Goal: Information Seeking & Learning: Check status

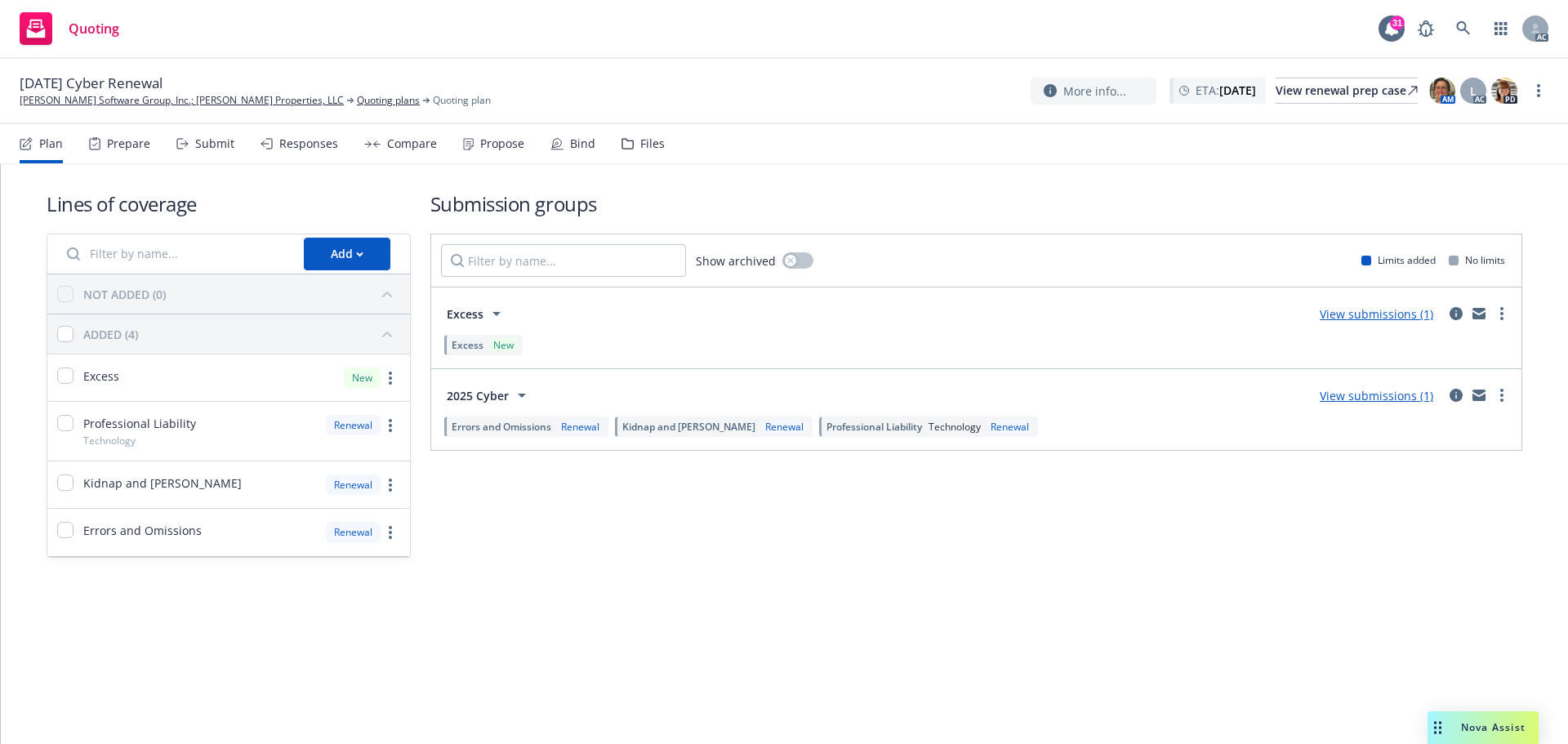
click at [222, 141] on div "Submit" at bounding box center [215, 143] width 39 height 13
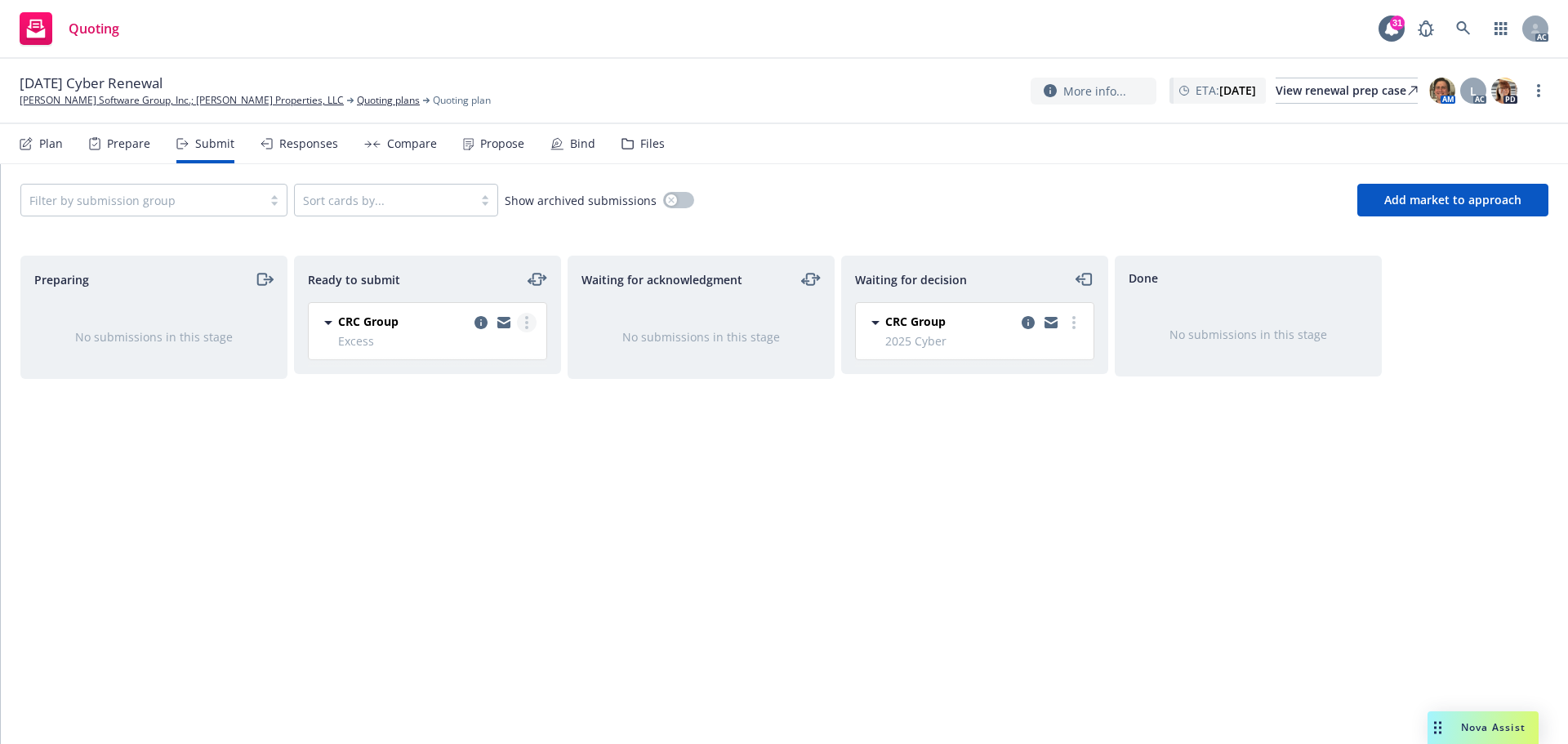
click at [531, 324] on link "more" at bounding box center [526, 322] width 19 height 19
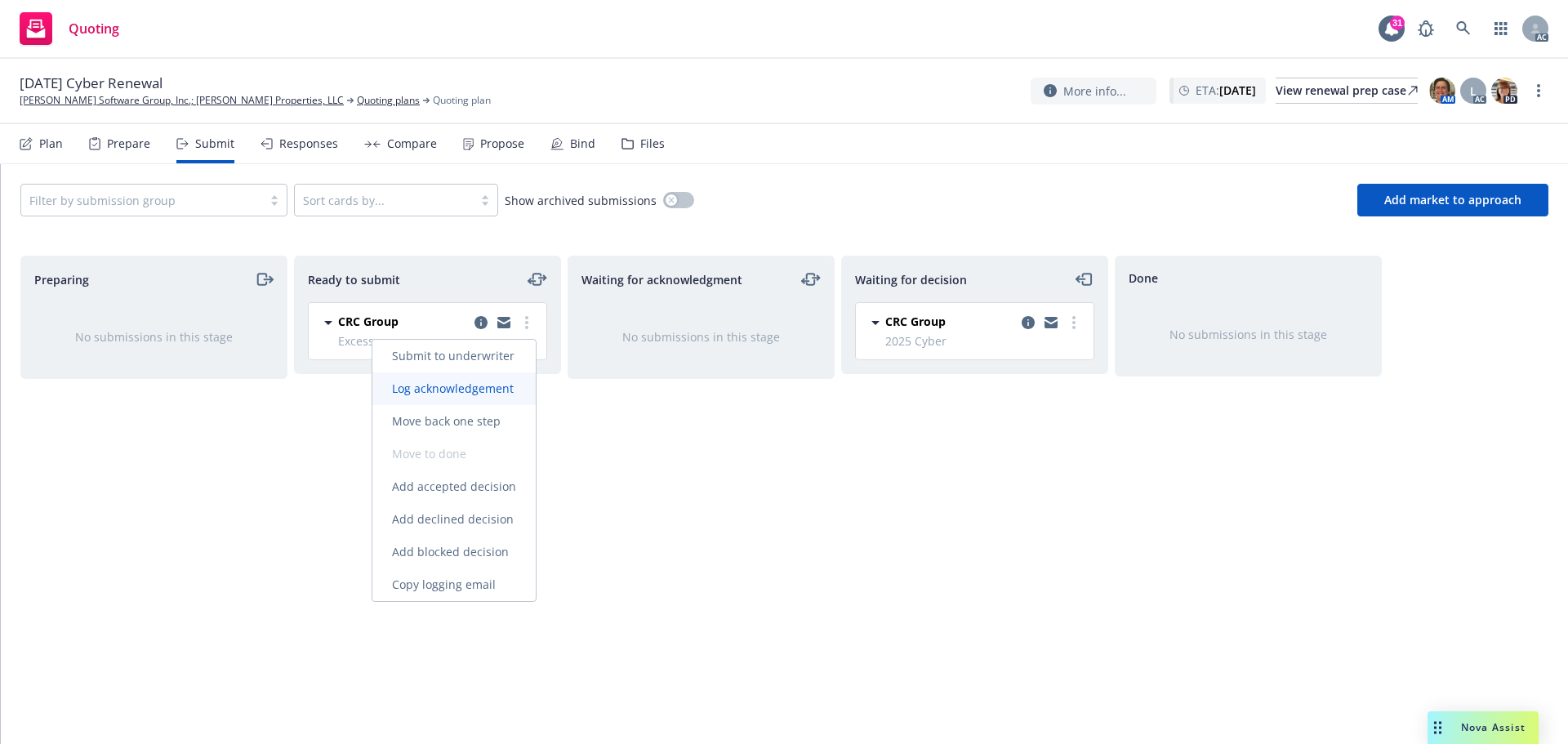
click at [467, 389] on span "Log acknowledgement" at bounding box center [453, 389] width 161 height 15
click at [890, 477] on div "Waiting for decision CRC Group 2025 Cyber Tuesday, October 14, 2025 at 2:37 PM" at bounding box center [975, 482] width 267 height 455
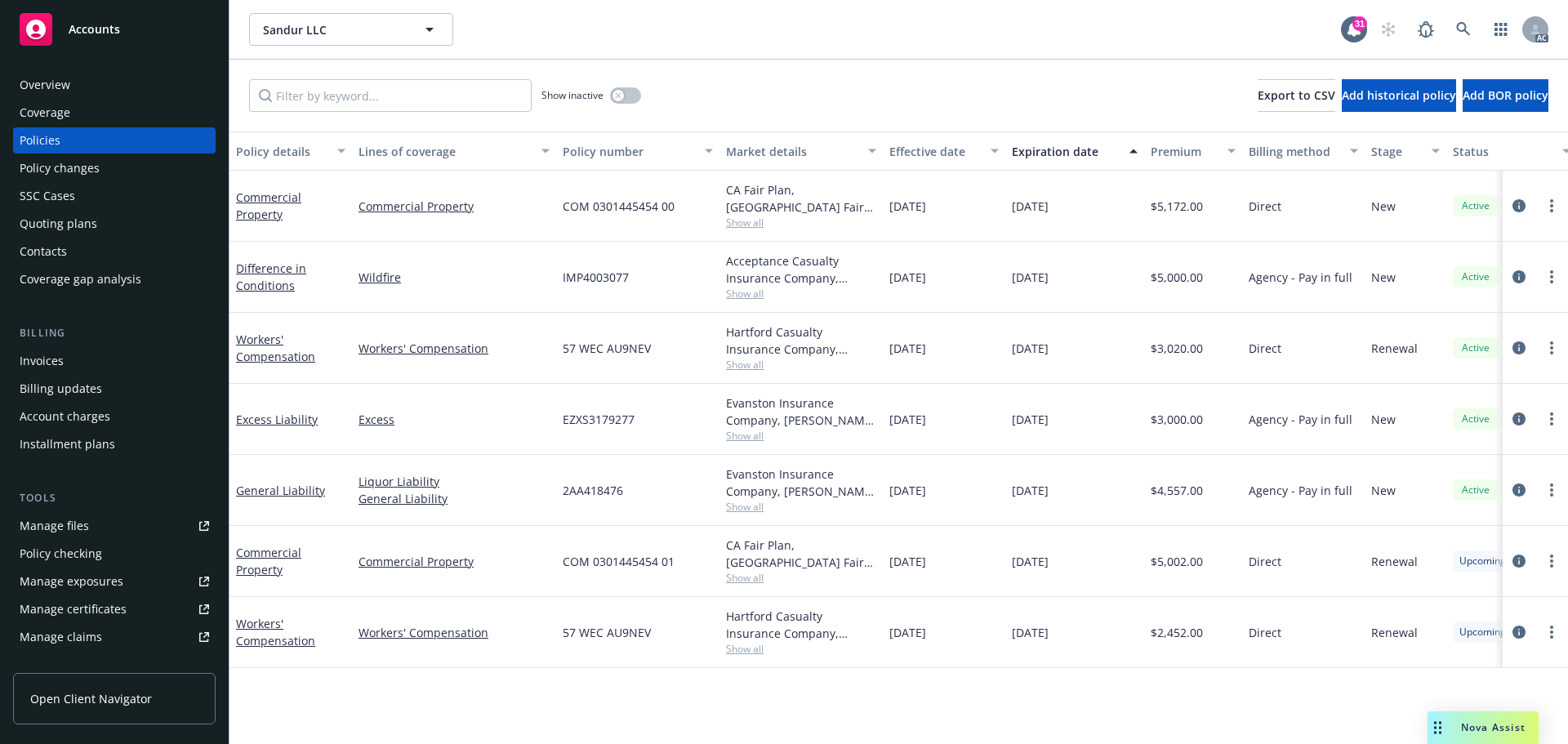
click at [743, 578] on div "CA Fair Plan, CA Fair plan Show all" at bounding box center [801, 562] width 163 height 71
click at [753, 575] on span "Show all" at bounding box center [801, 578] width 151 height 14
click at [657, 676] on div "Policy details Lines of coverage Policy number Market details Effective date Ex…" at bounding box center [899, 438] width 1339 height 613
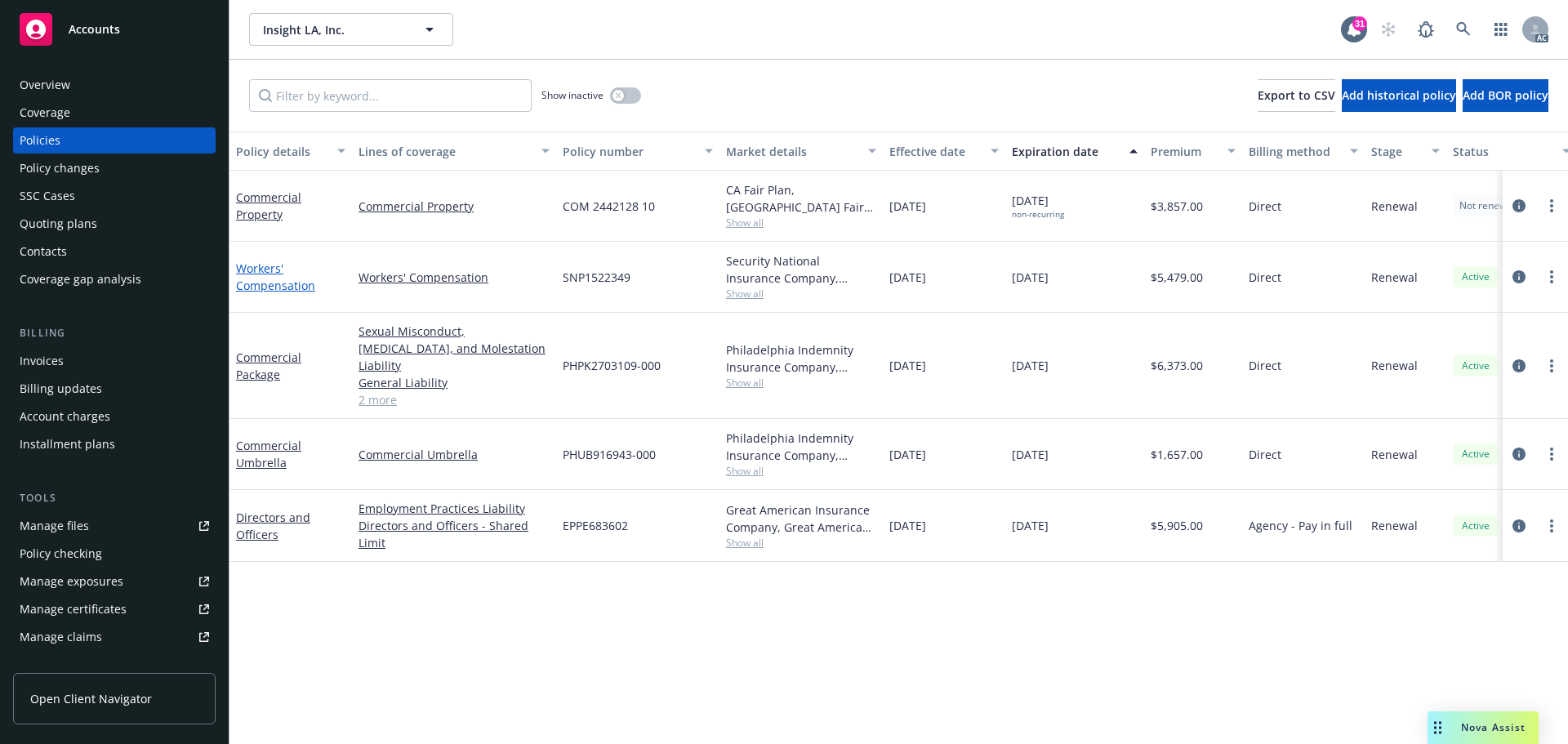
click at [261, 284] on link "Workers' Compensation" at bounding box center [276, 277] width 80 height 33
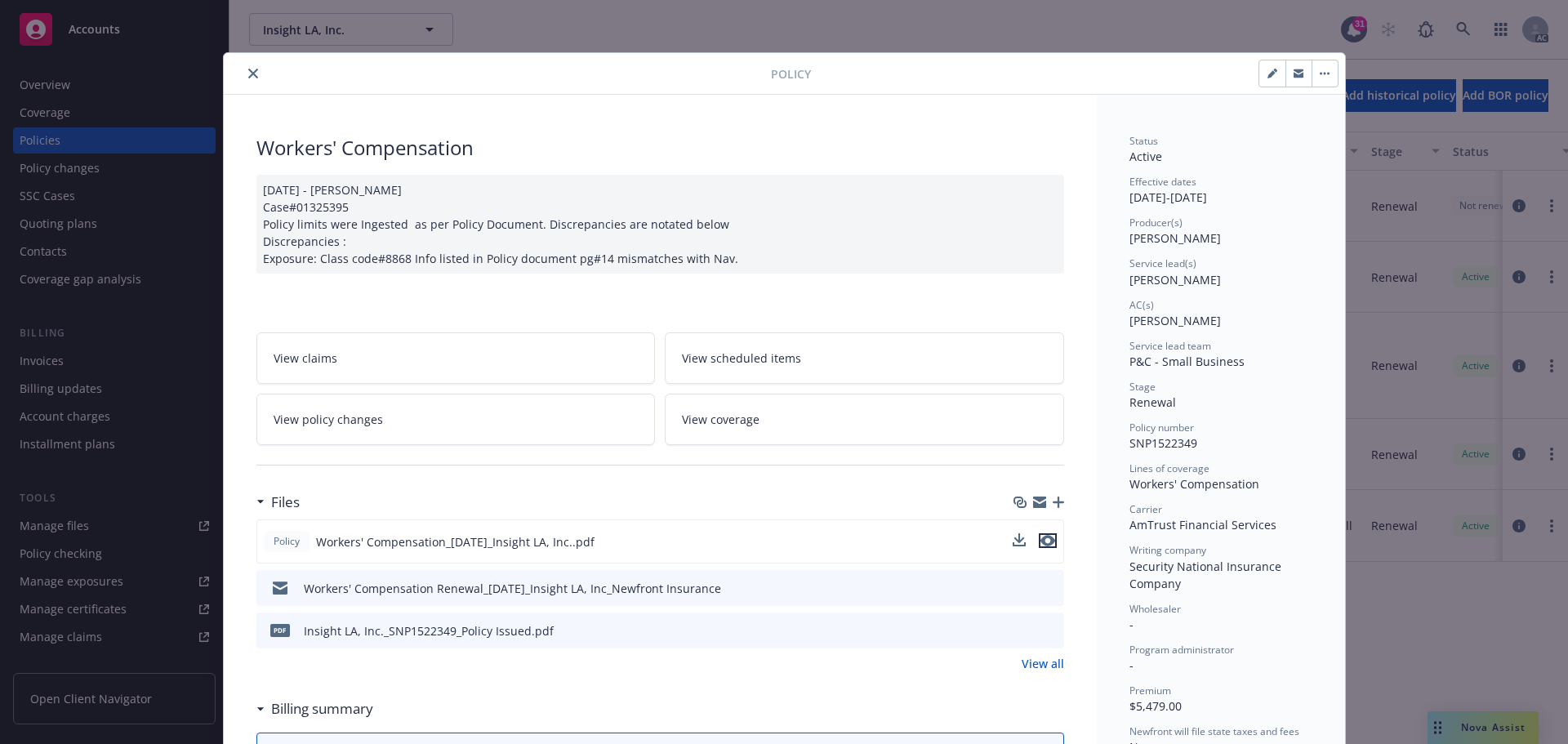
click at [1046, 537] on icon "preview file" at bounding box center [1048, 541] width 14 height 12
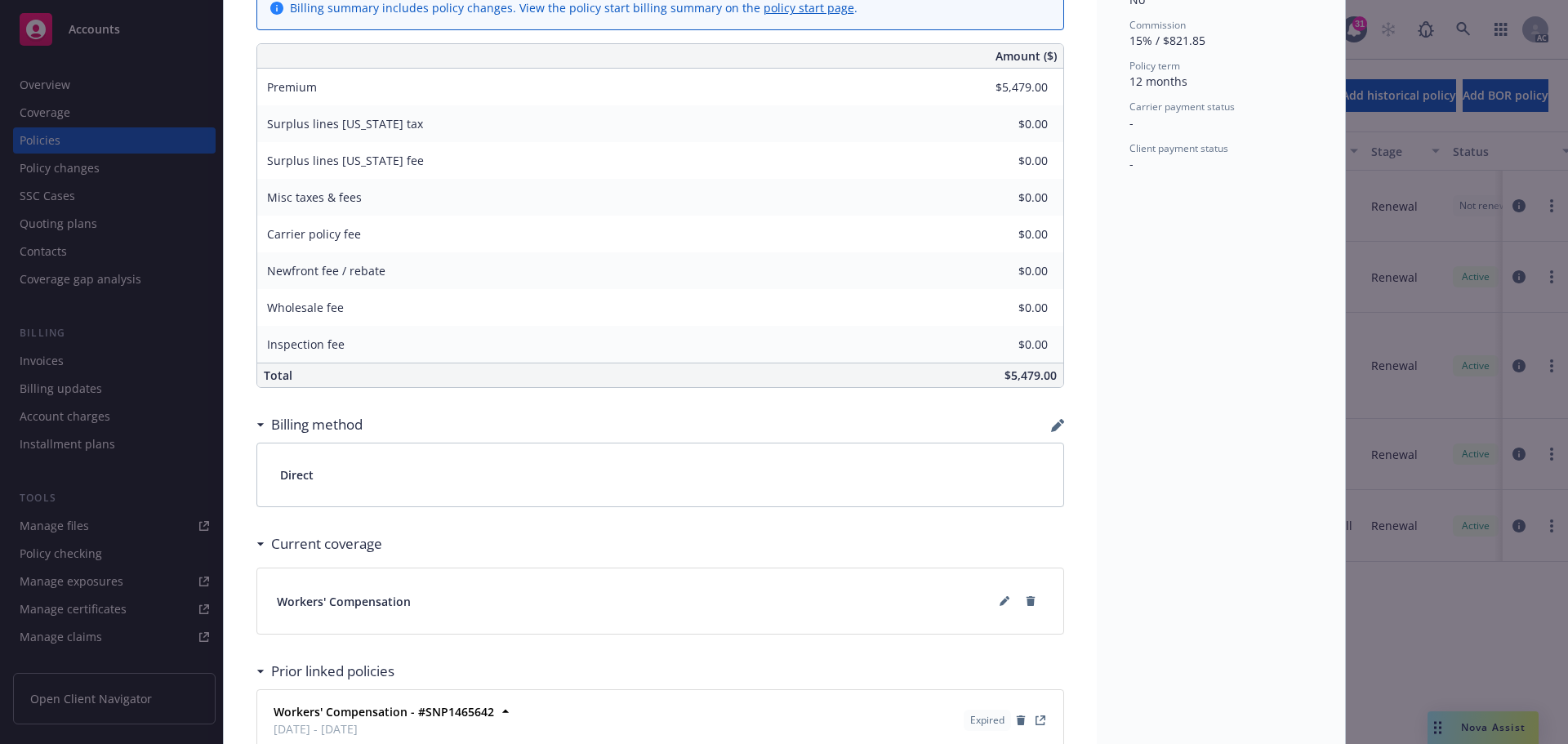
scroll to position [653, 0]
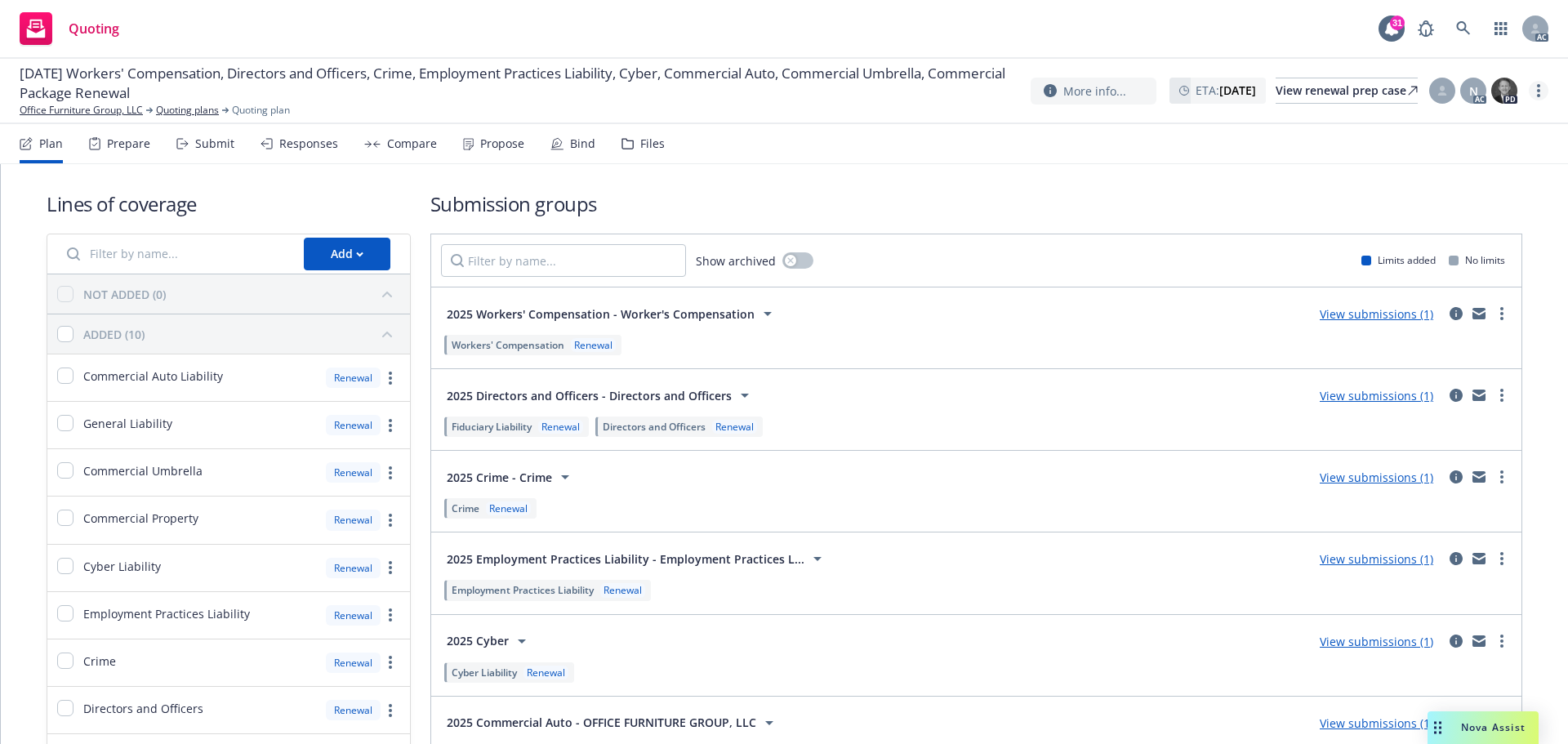
click at [1536, 89] on link "more" at bounding box center [1538, 91] width 19 height 19
click at [1472, 120] on link "Copy logging email" at bounding box center [1456, 124] width 182 height 33
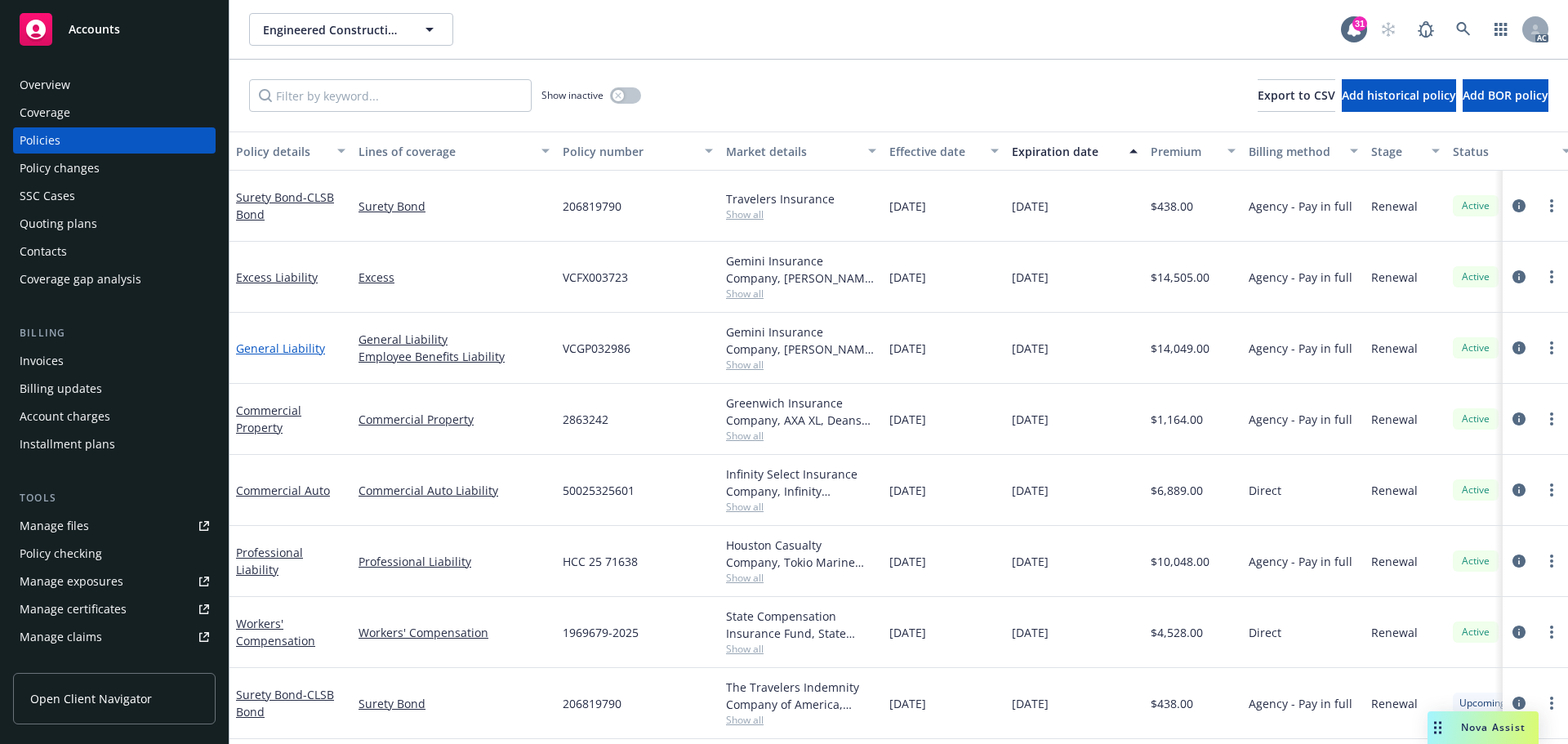
click at [289, 350] on link "General Liability" at bounding box center [280, 349] width 89 height 15
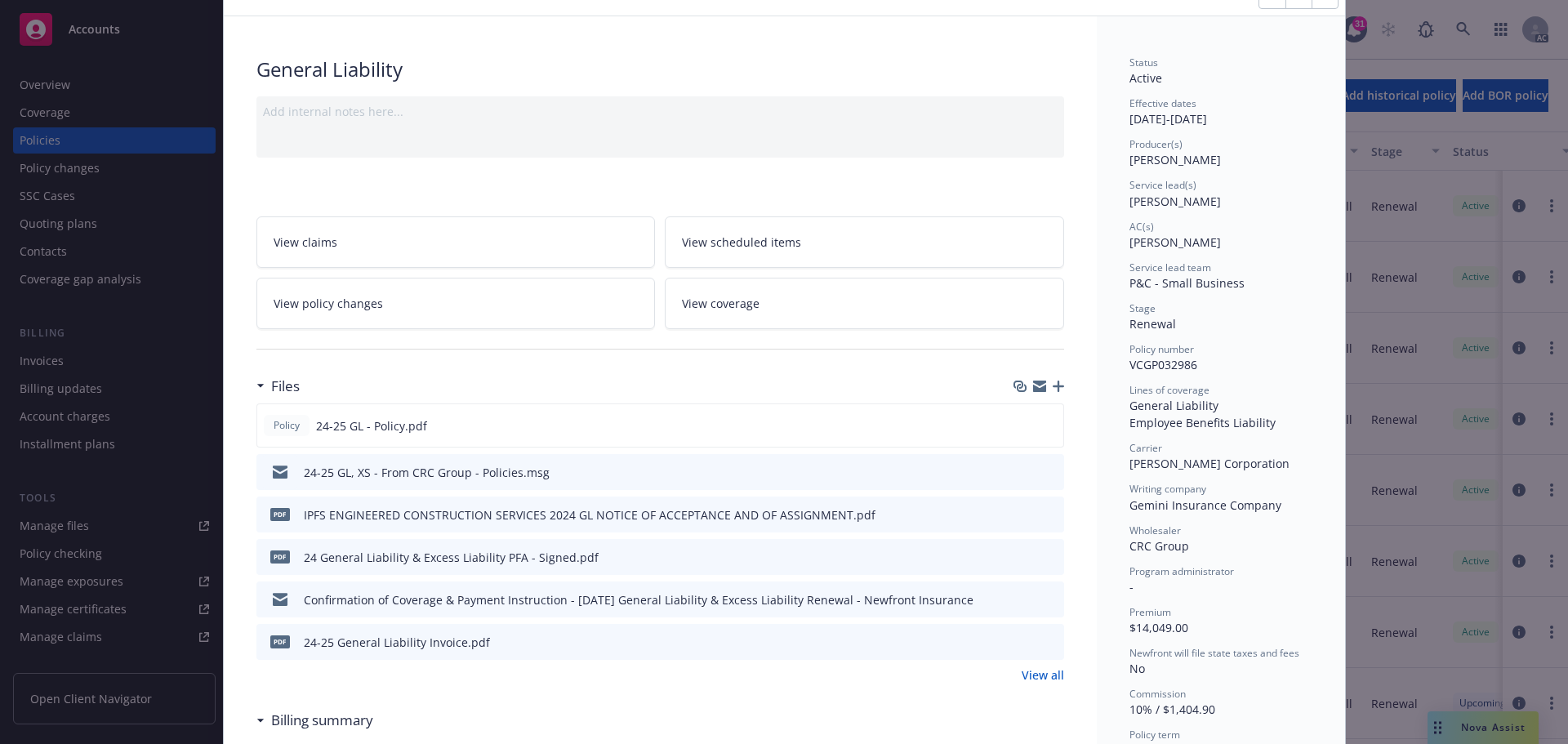
scroll to position [163, 0]
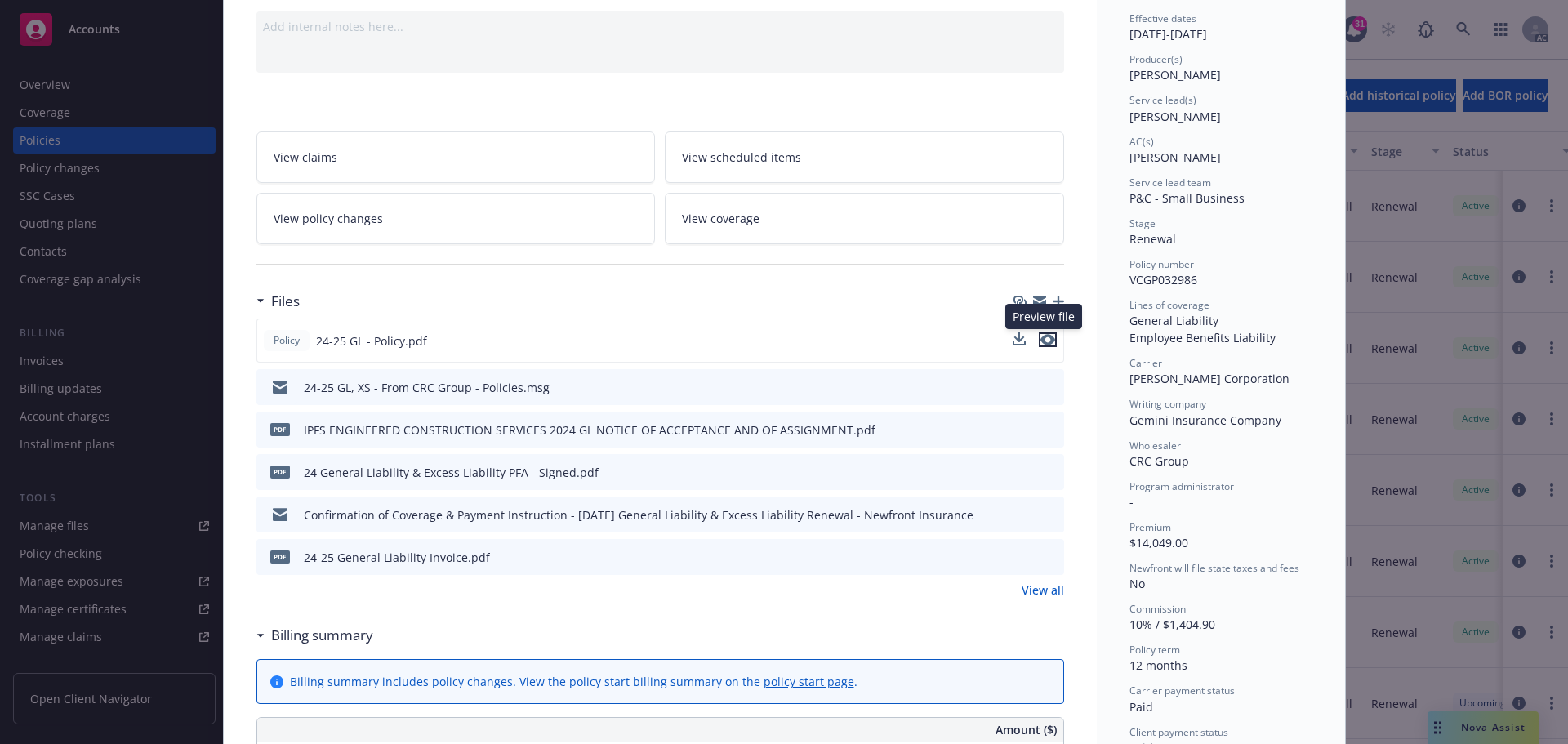
click at [1045, 341] on icon "preview file" at bounding box center [1048, 340] width 14 height 12
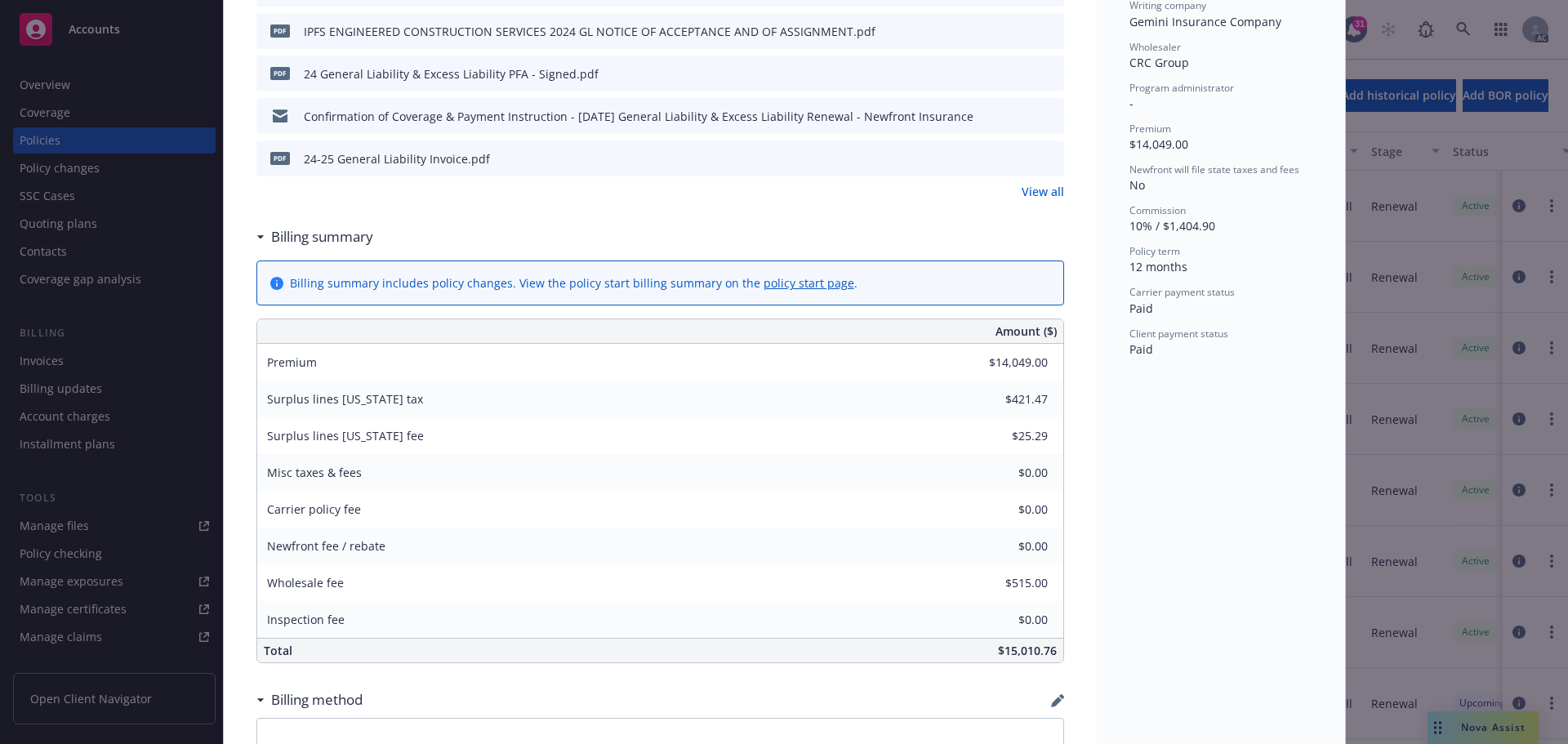
scroll to position [653, 0]
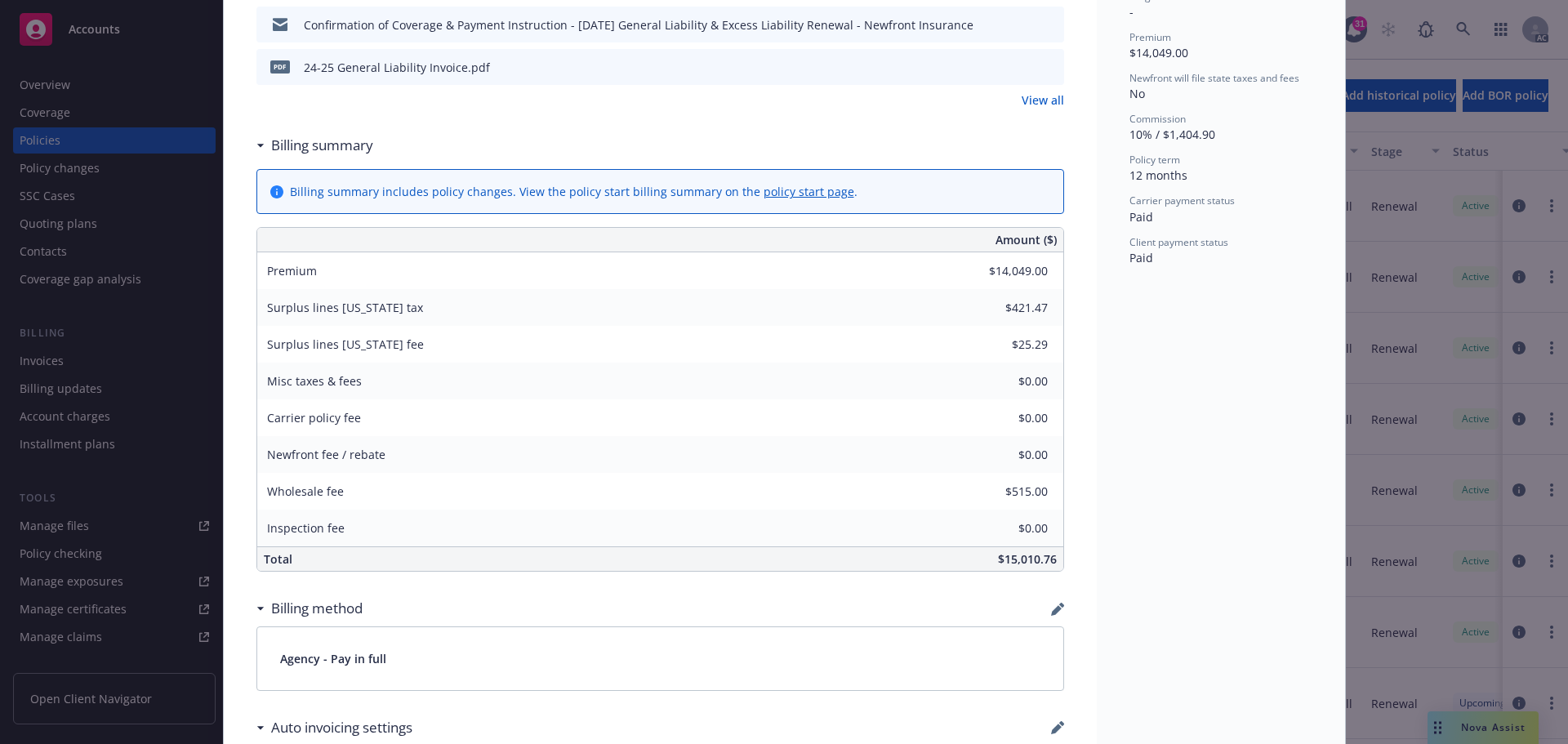
click at [1005, 284] on div "$14,049.00" at bounding box center [1004, 271] width 118 height 36
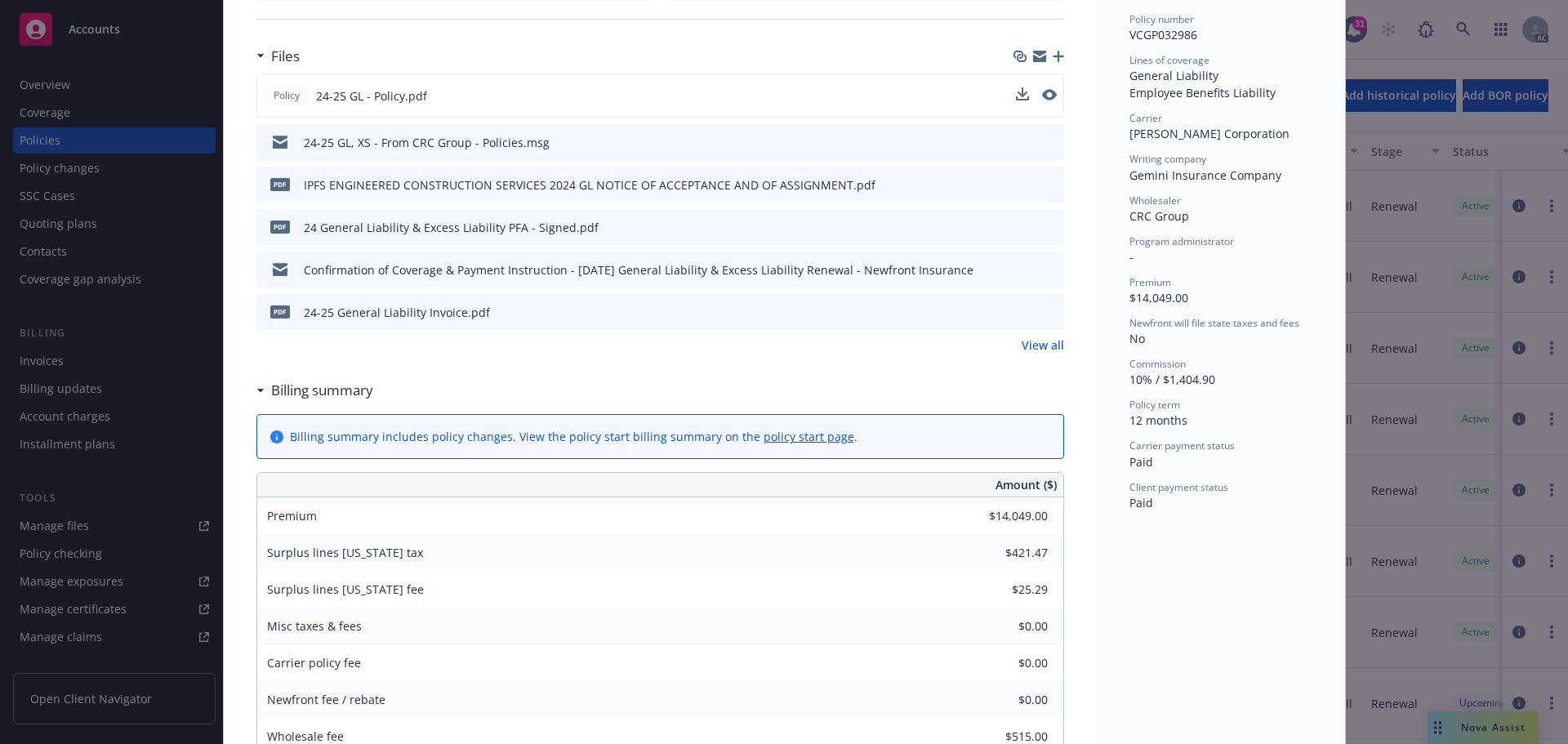
scroll to position [245, 0]
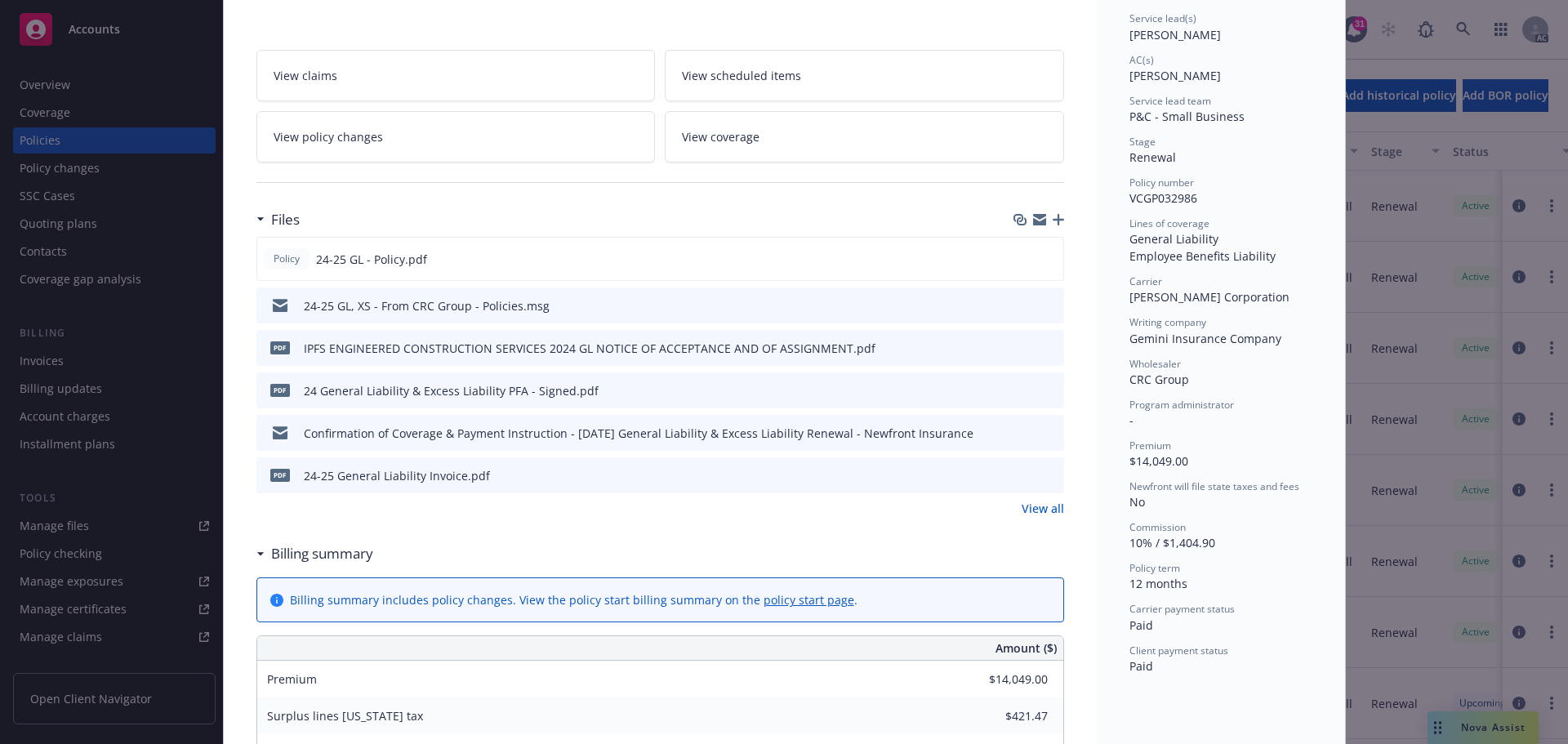
drag, startPoint x: 350, startPoint y: 141, endPoint x: 342, endPoint y: 124, distance: 18.8
click at [350, 141] on span "View policy changes" at bounding box center [327, 137] width 109 height 17
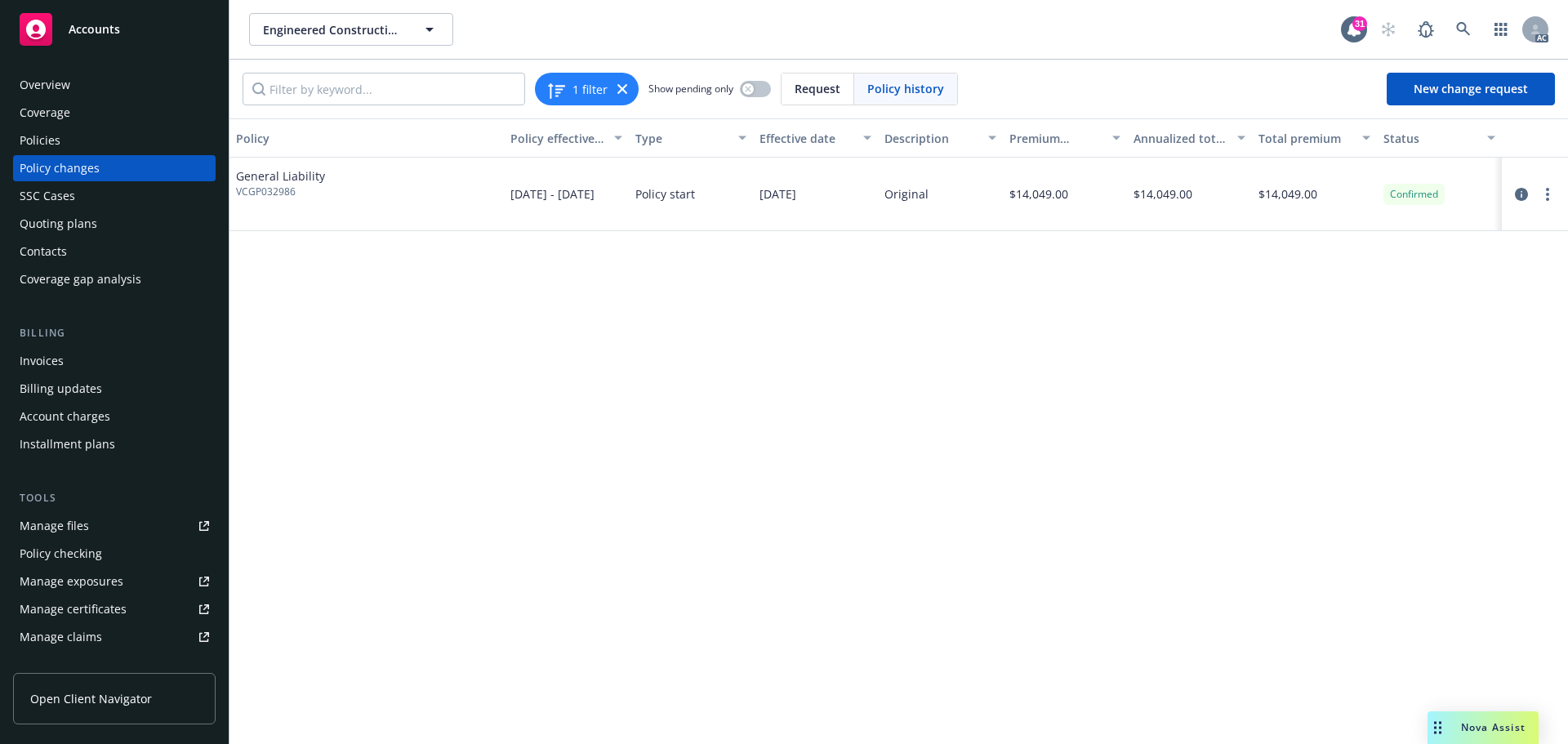
click at [58, 146] on div "Policies" at bounding box center [40, 141] width 41 height 26
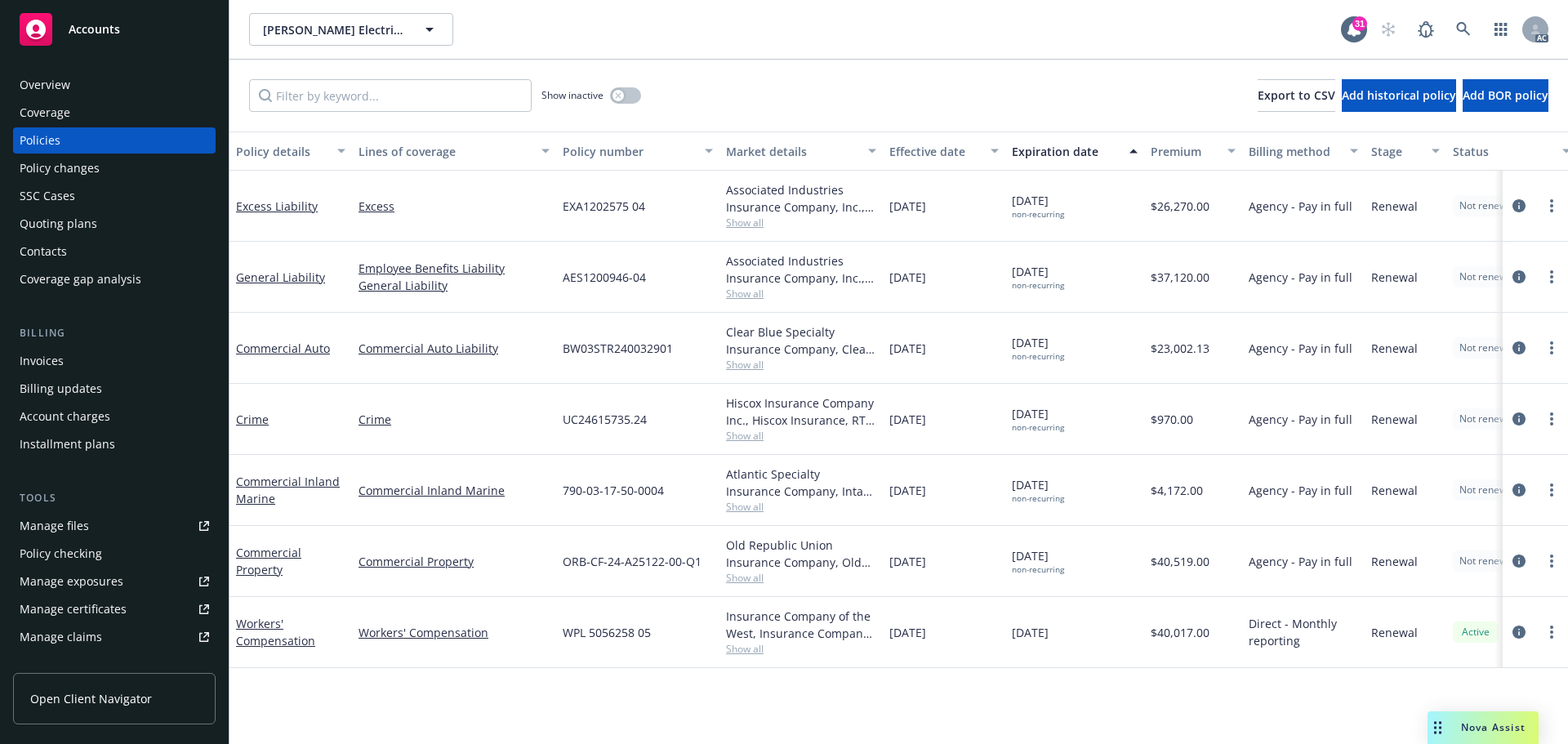
click at [80, 528] on div "Manage files" at bounding box center [54, 526] width 69 height 26
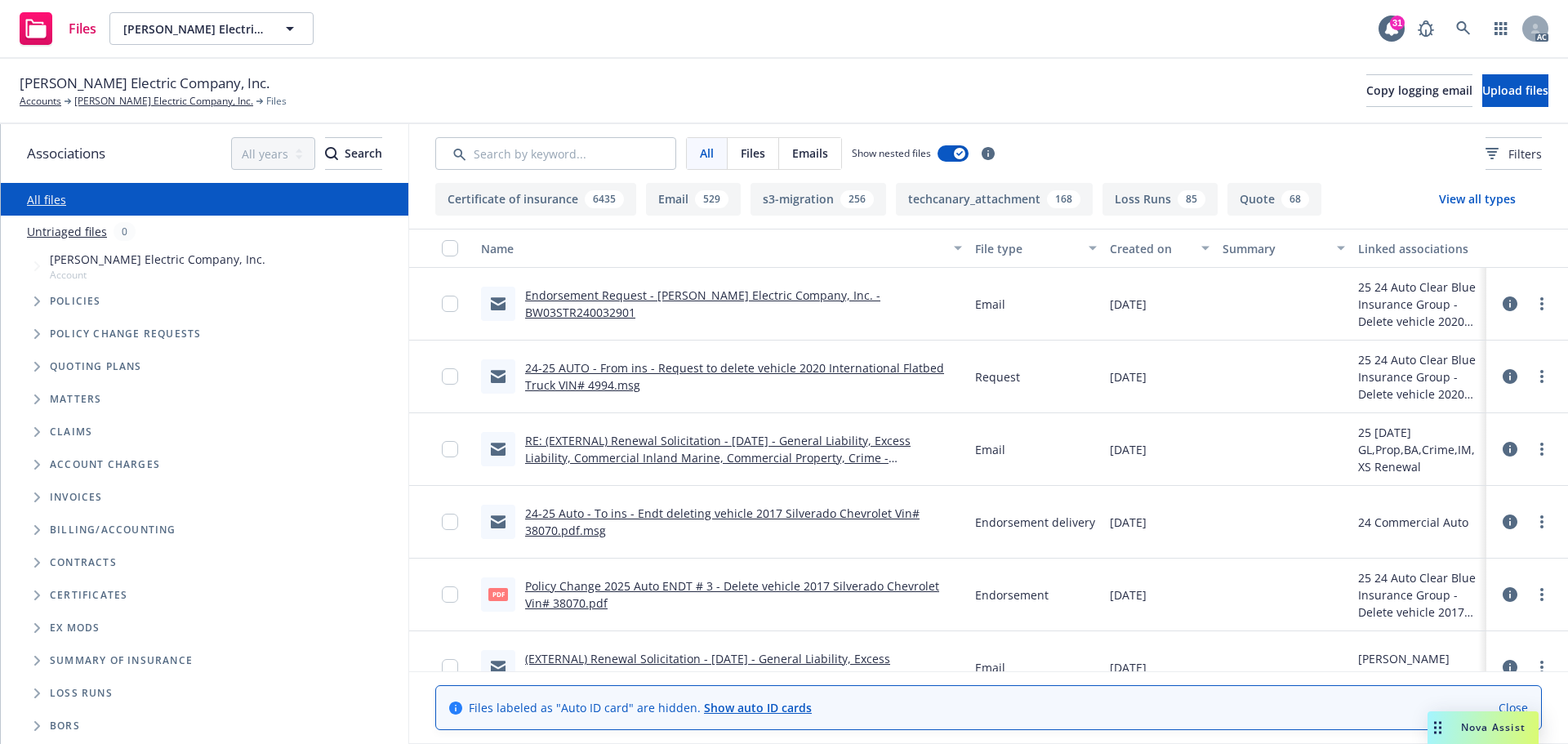
click at [1125, 249] on div "Created on" at bounding box center [1151, 249] width 82 height 17
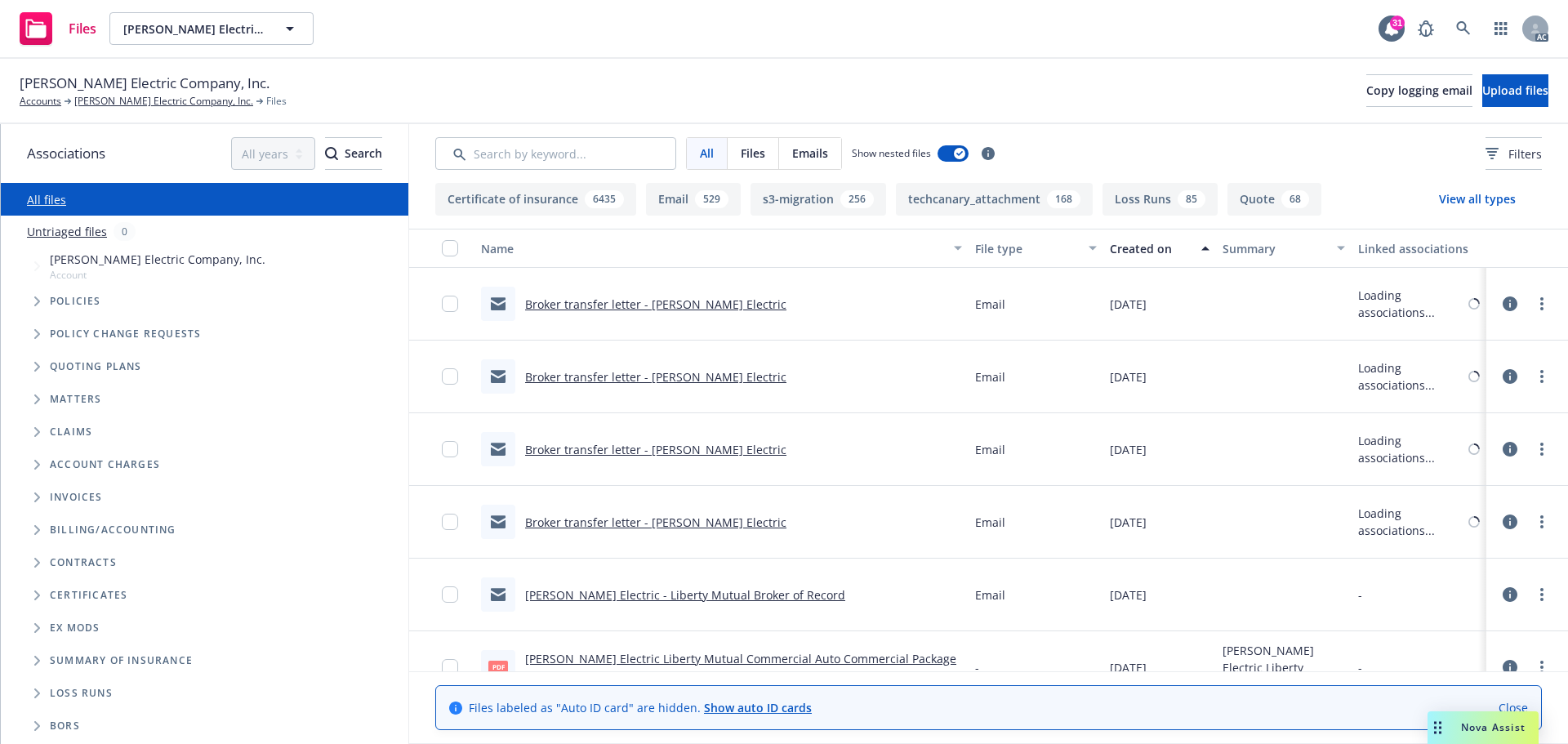
click at [1125, 249] on div "Created on" at bounding box center [1151, 249] width 82 height 17
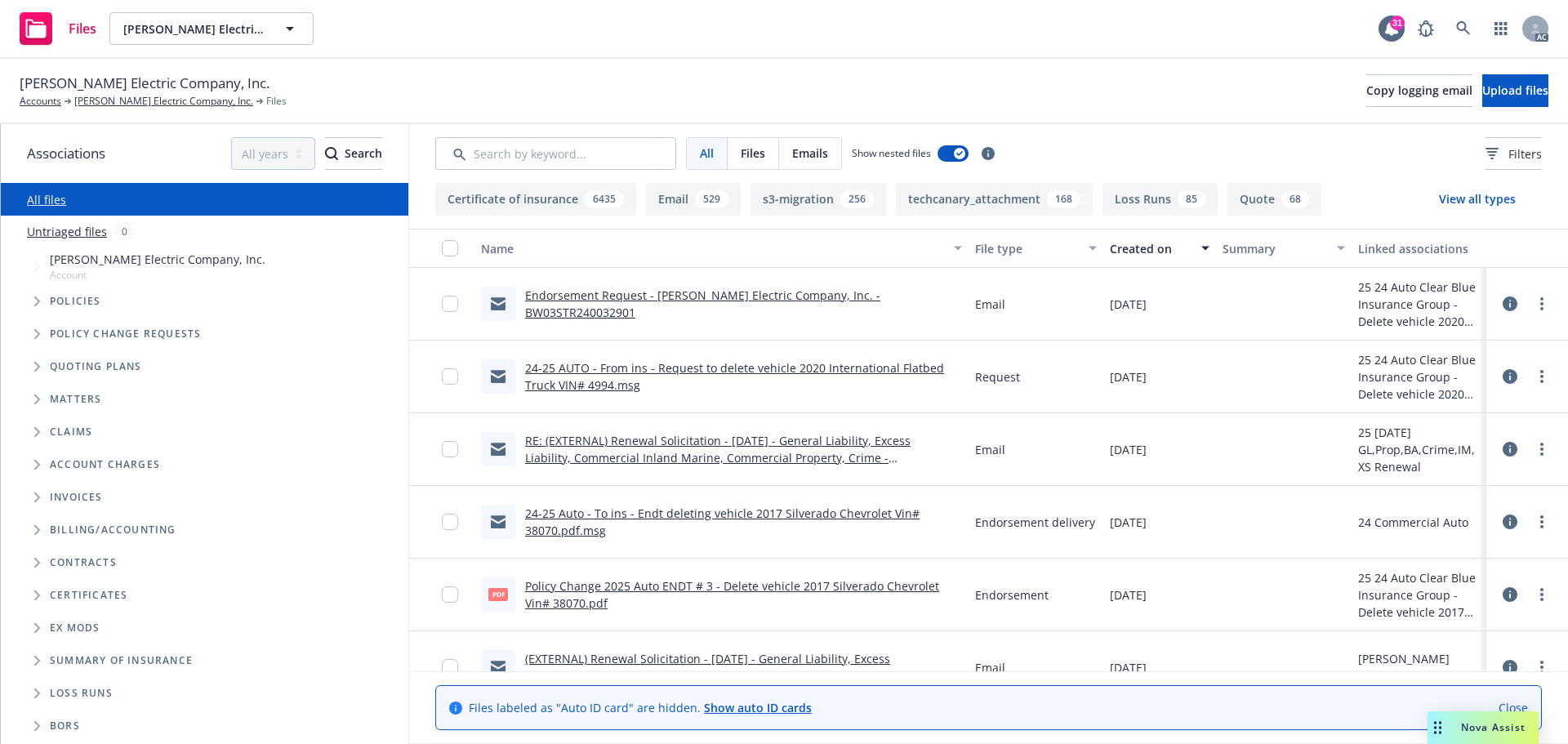
click at [628, 307] on link "Endorsement Request - Vincent Electric Company, Inc. - BW03STR240032901" at bounding box center [703, 304] width 355 height 33
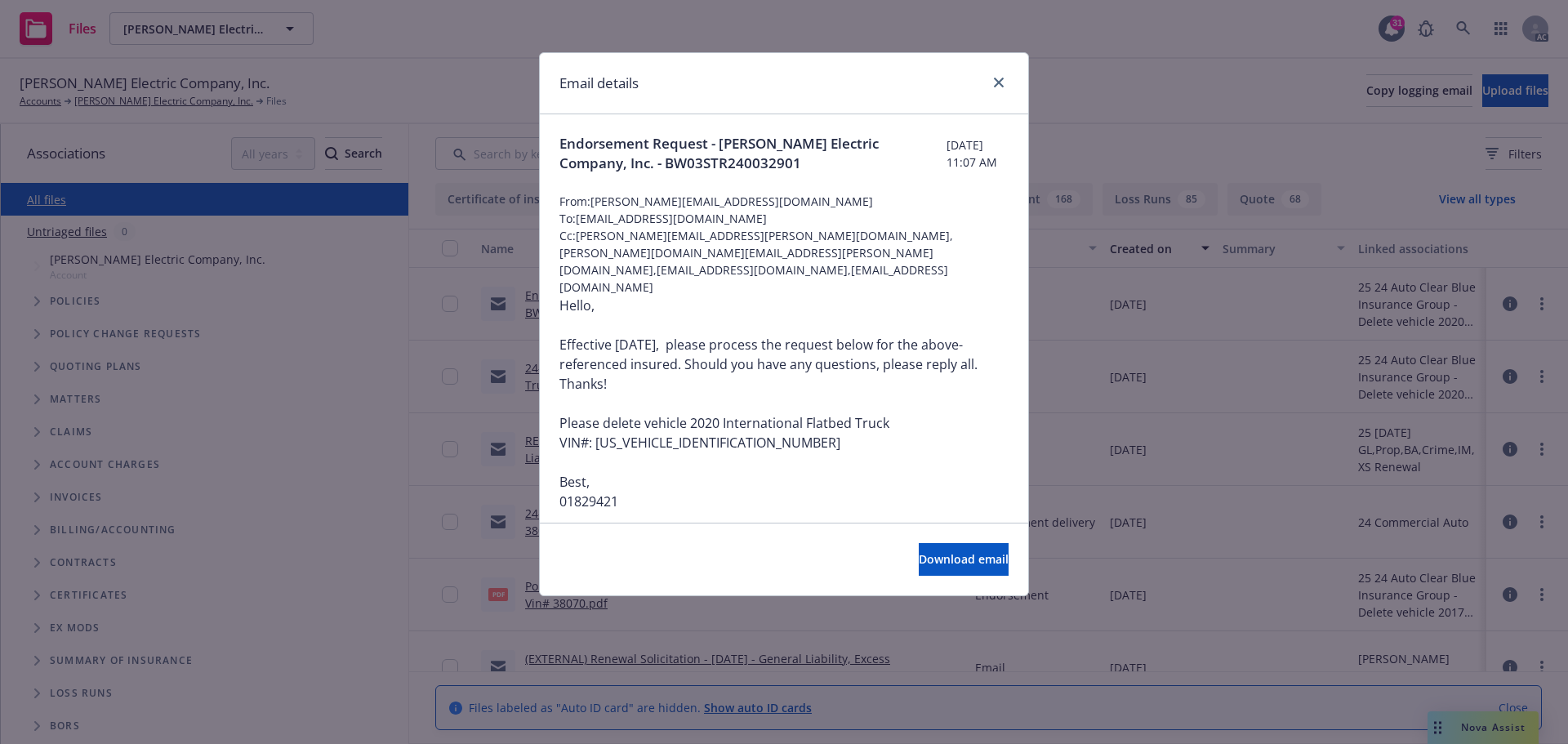
click at [1101, 359] on div "Email details Endorsement Request - Vincent Electric Company, Inc. - BW03STR240…" at bounding box center [784, 372] width 1568 height 744
click at [998, 85] on icon "close" at bounding box center [999, 83] width 10 height 10
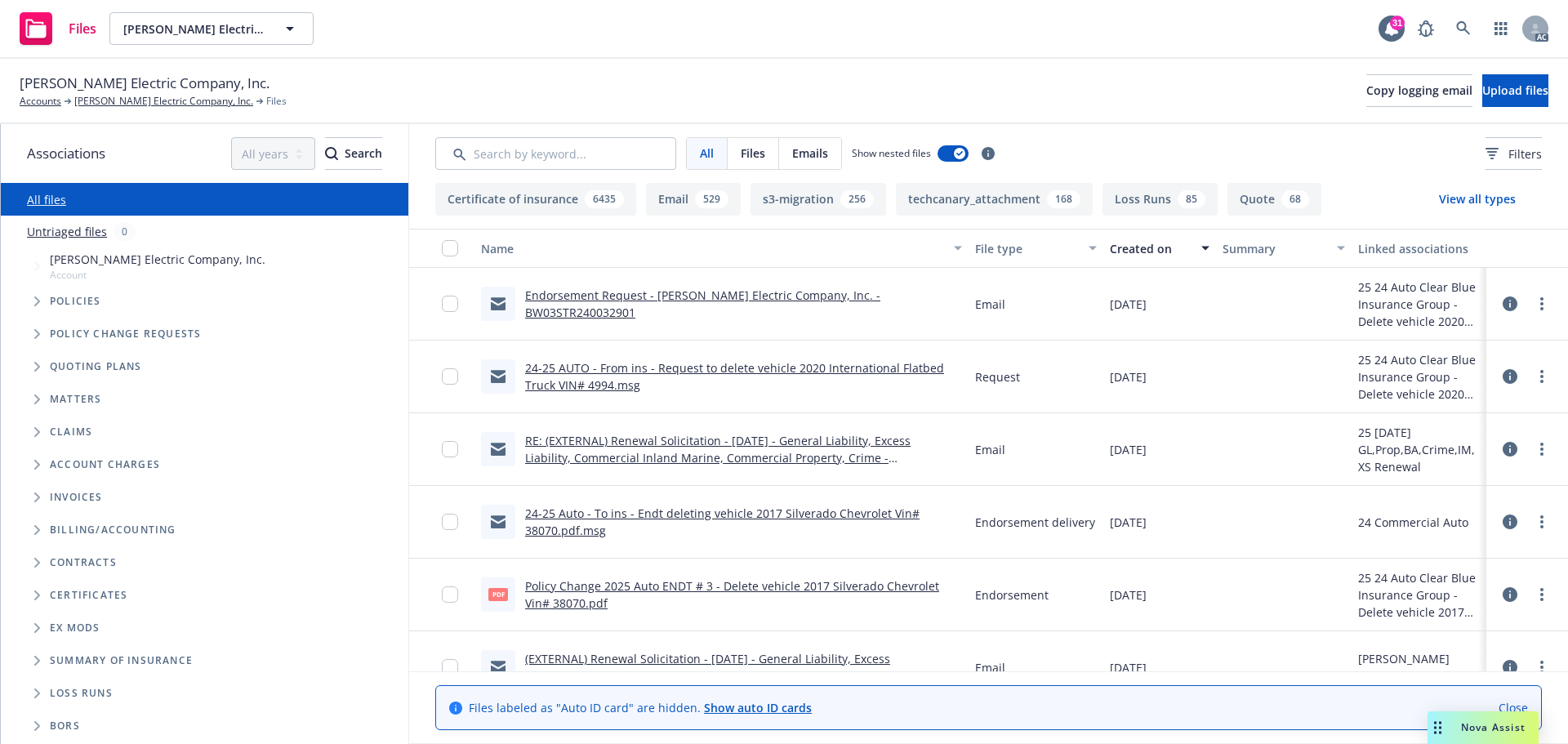
click at [754, 372] on link "24-25 AUTO - From ins - Request to delete vehicle 2020 International Flatbed Tr…" at bounding box center [734, 377] width 419 height 33
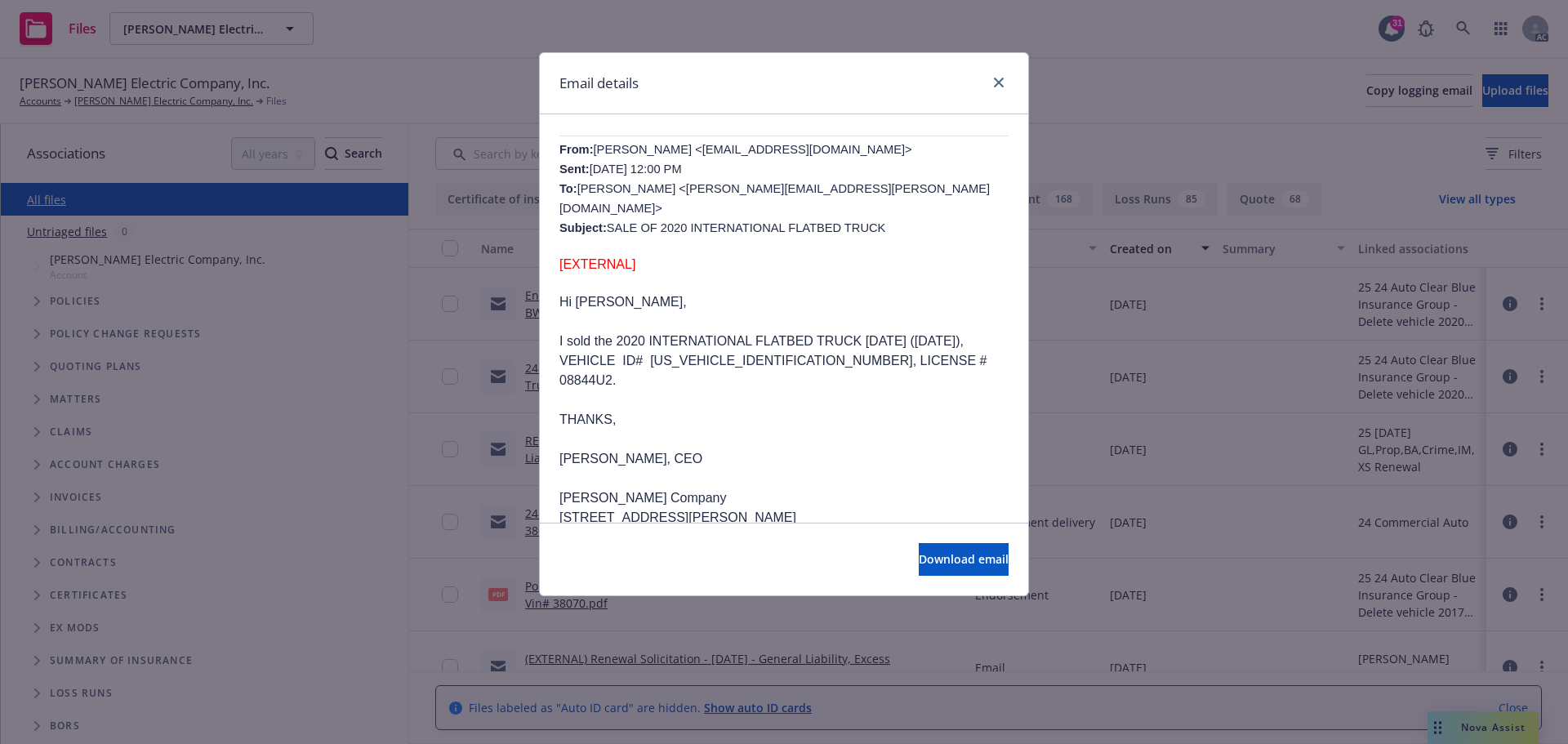
scroll to position [409, 0]
click at [996, 79] on icon "close" at bounding box center [999, 83] width 10 height 10
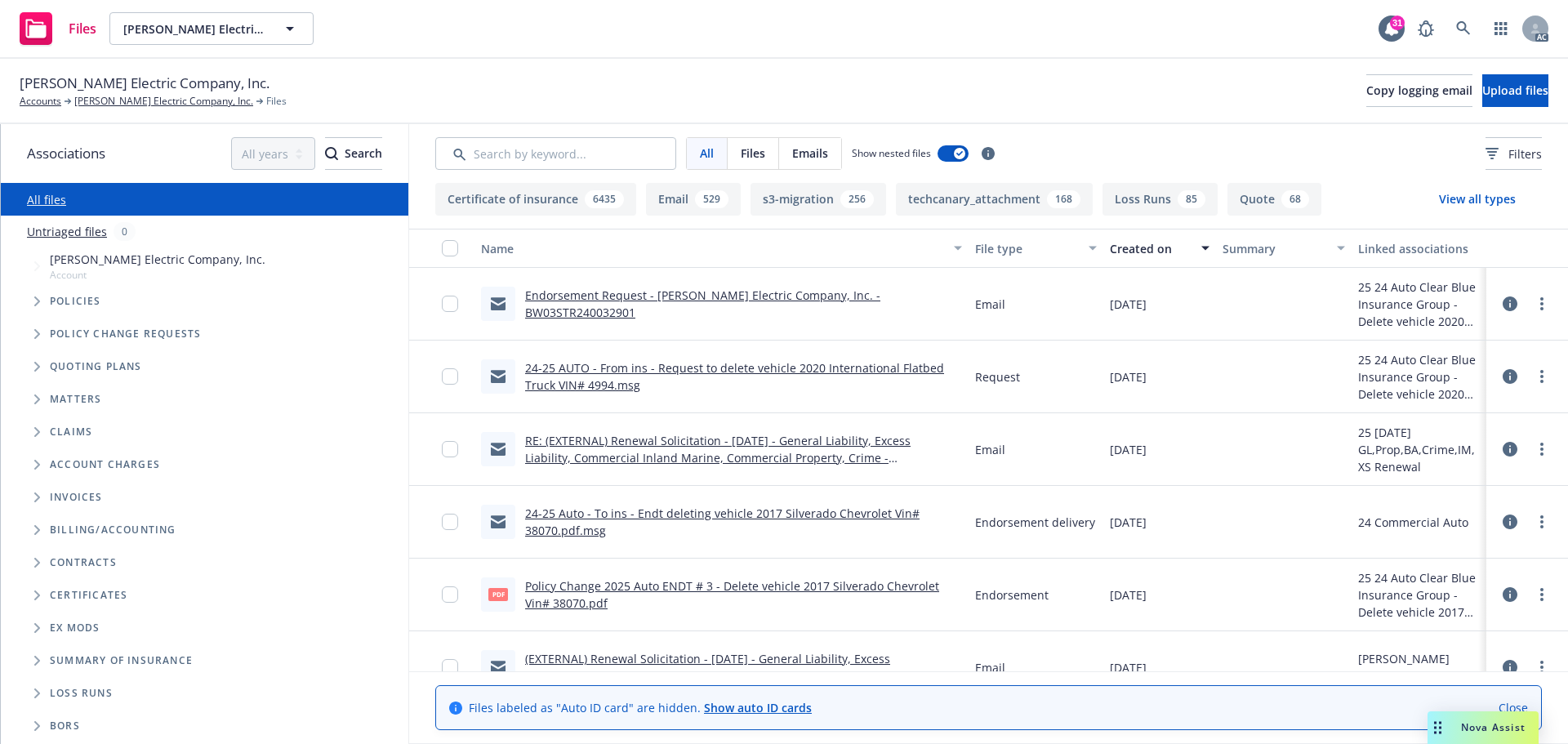
click at [678, 441] on link "RE: (EXTERNAL) Renewal Solicitation - 10/28/25 - General Liability, Excess Liab…" at bounding box center [718, 458] width 386 height 50
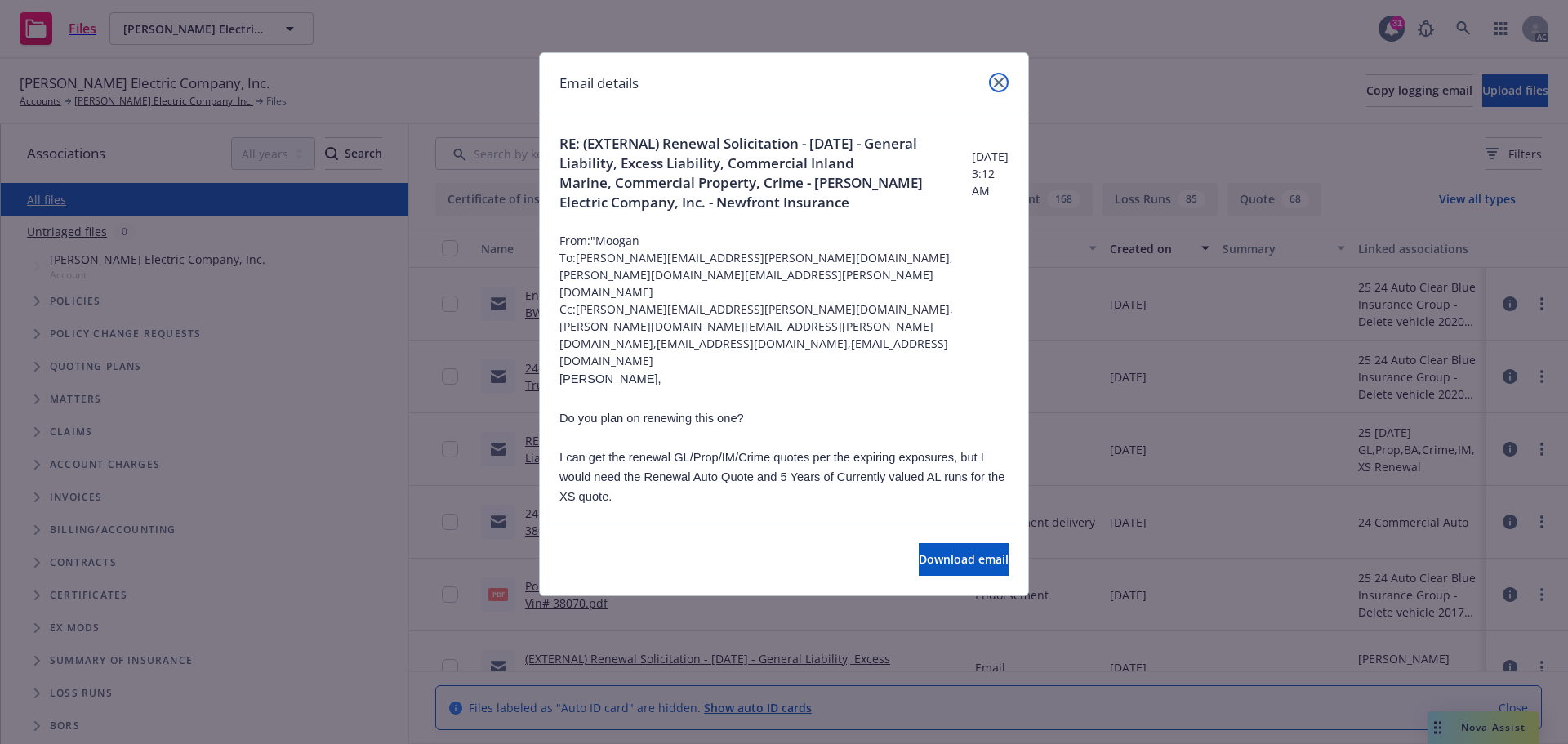
click at [1003, 85] on icon "close" at bounding box center [999, 83] width 10 height 10
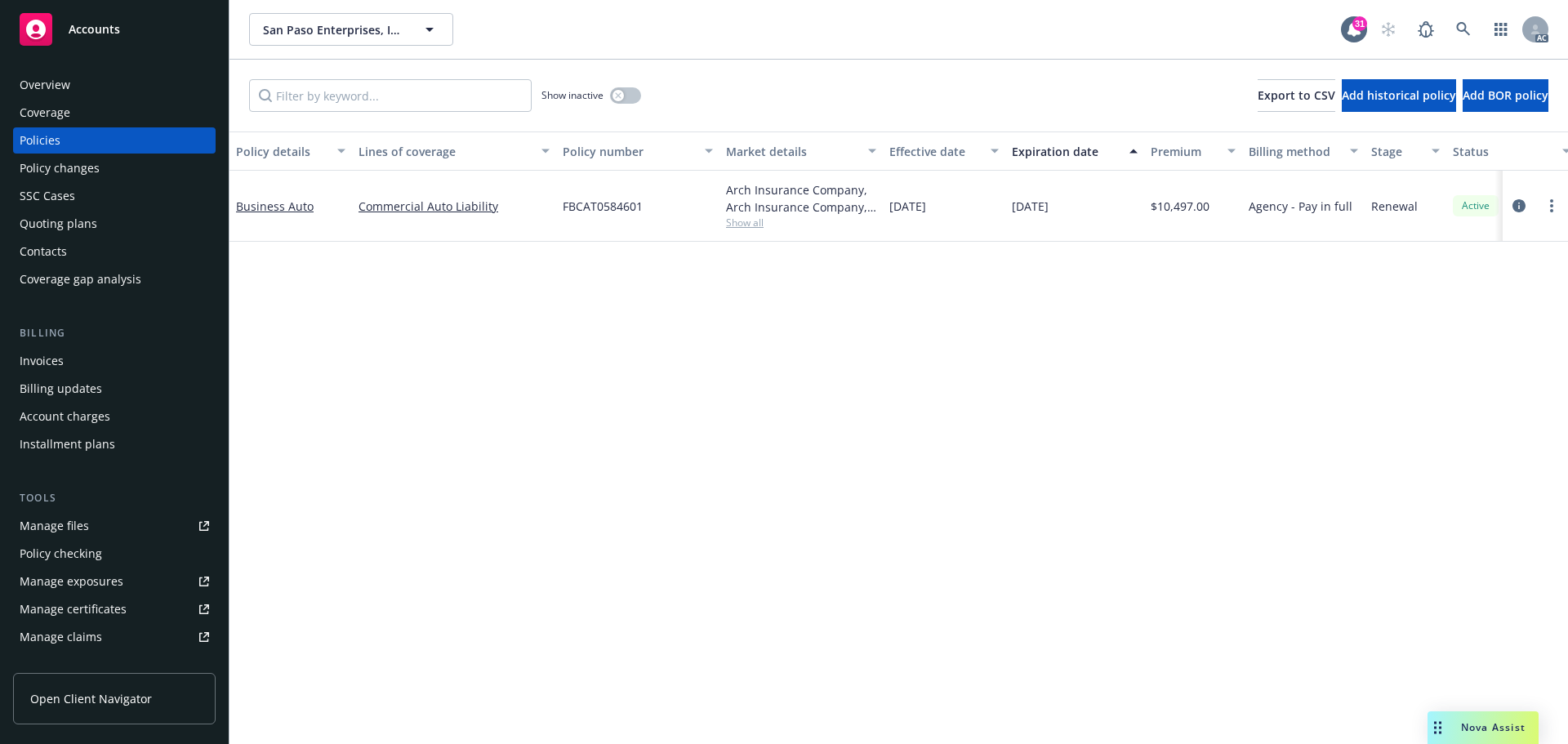
click at [756, 223] on span "Show all" at bounding box center [801, 223] width 151 height 14
click at [393, 364] on div "Policy details Lines of coverage Policy number Market details Effective date Ex…" at bounding box center [899, 438] width 1339 height 613
click at [123, 171] on div "Policy changes" at bounding box center [114, 168] width 190 height 26
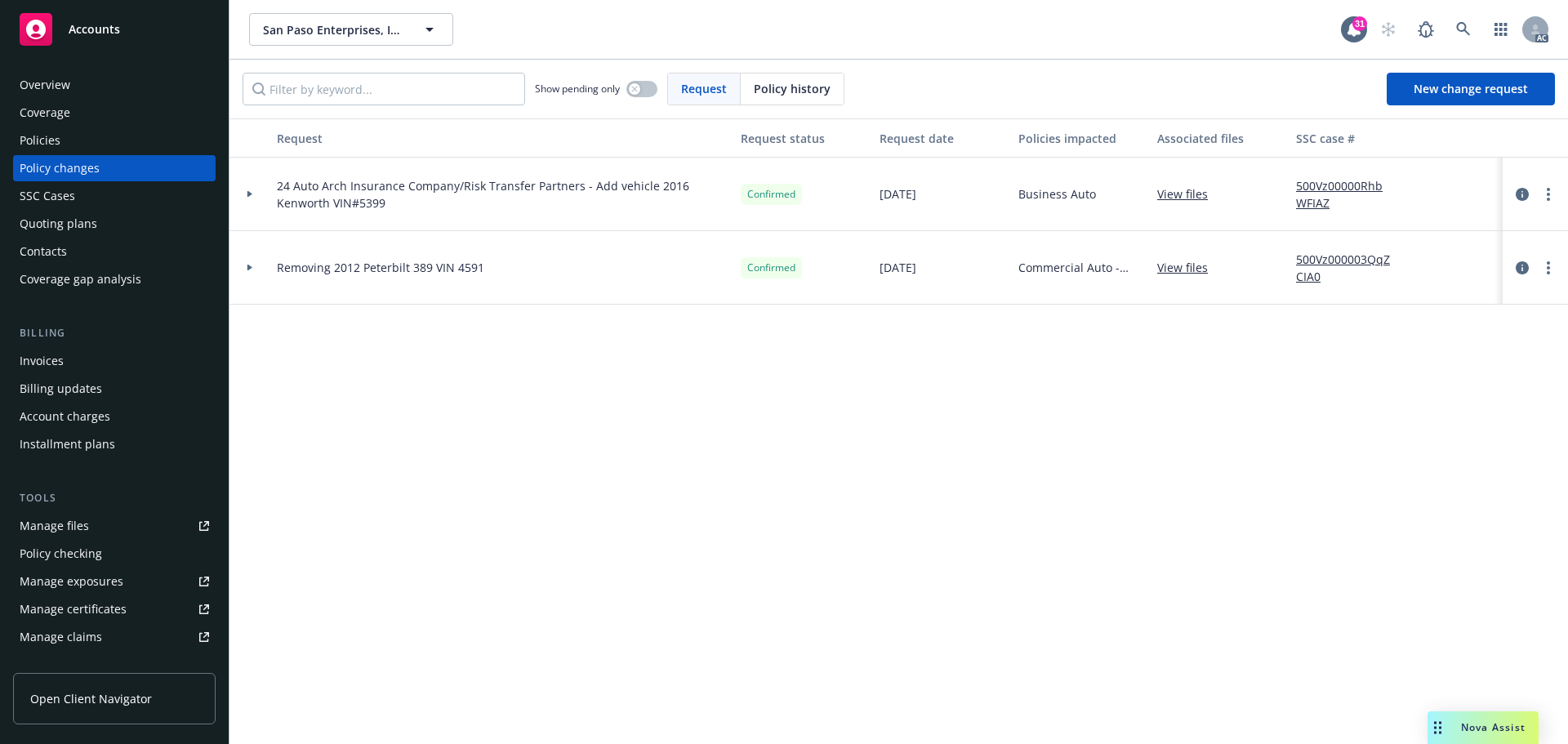
click at [247, 190] on div at bounding box center [250, 194] width 41 height 74
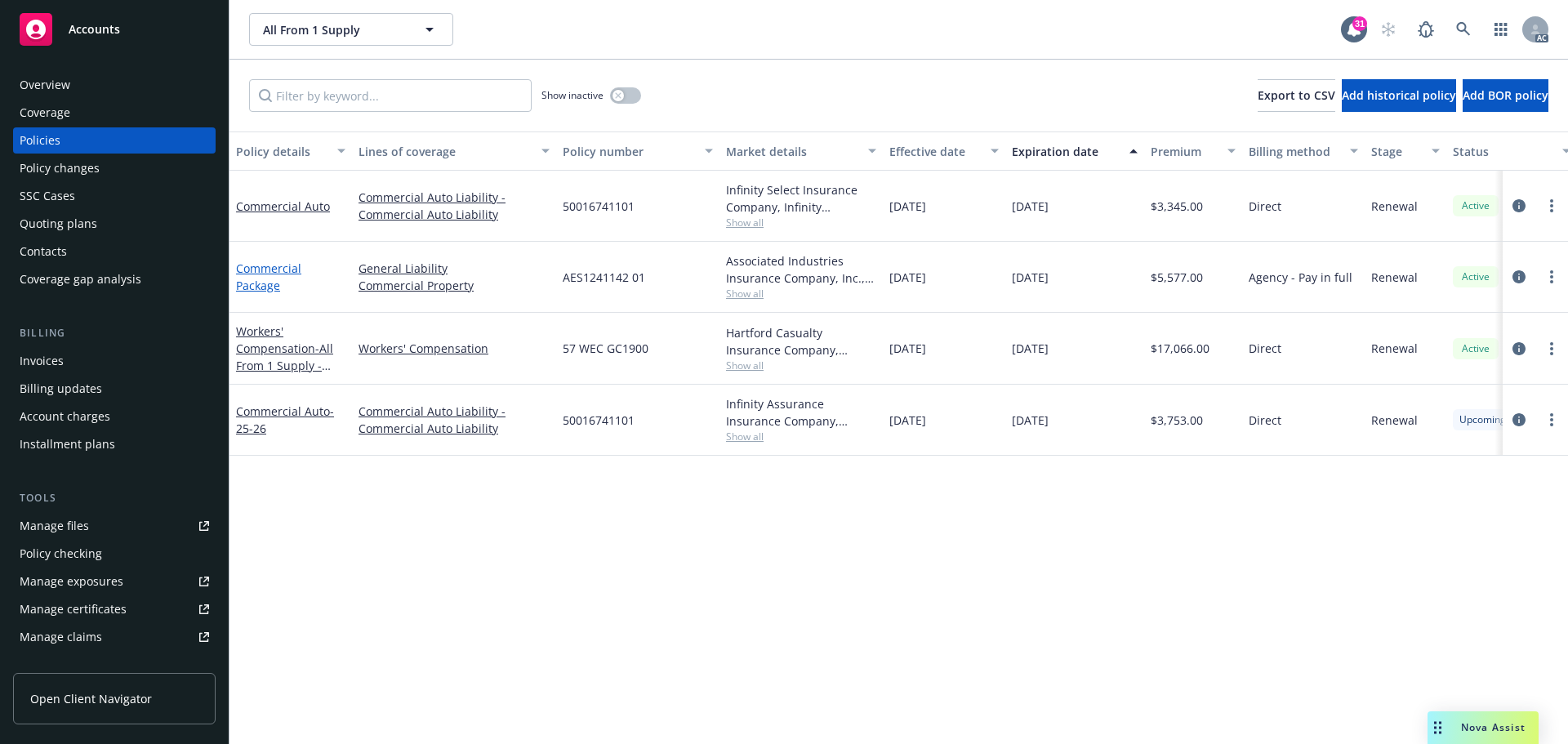
click at [271, 282] on link "Commercial Package" at bounding box center [268, 277] width 65 height 33
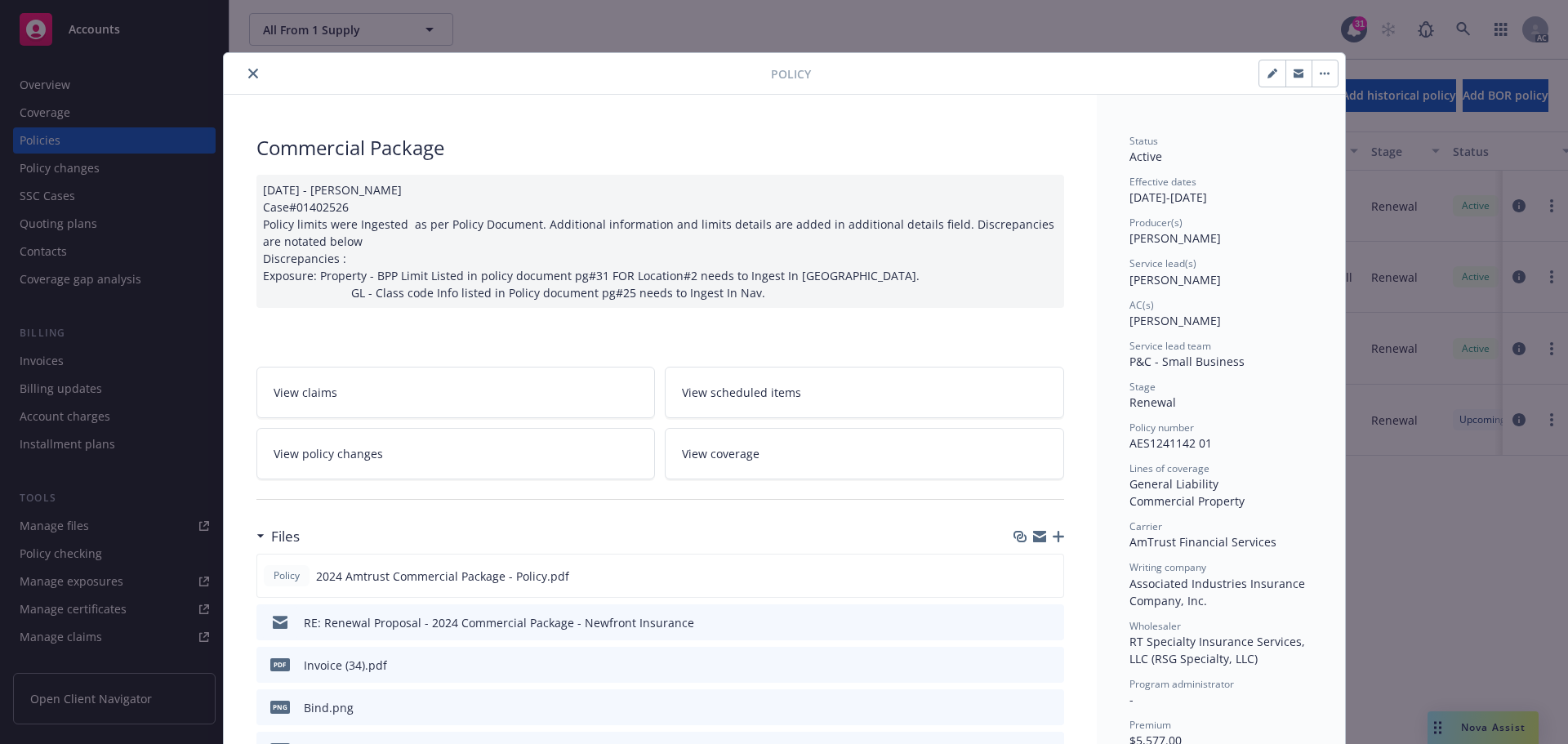
scroll to position [163, 0]
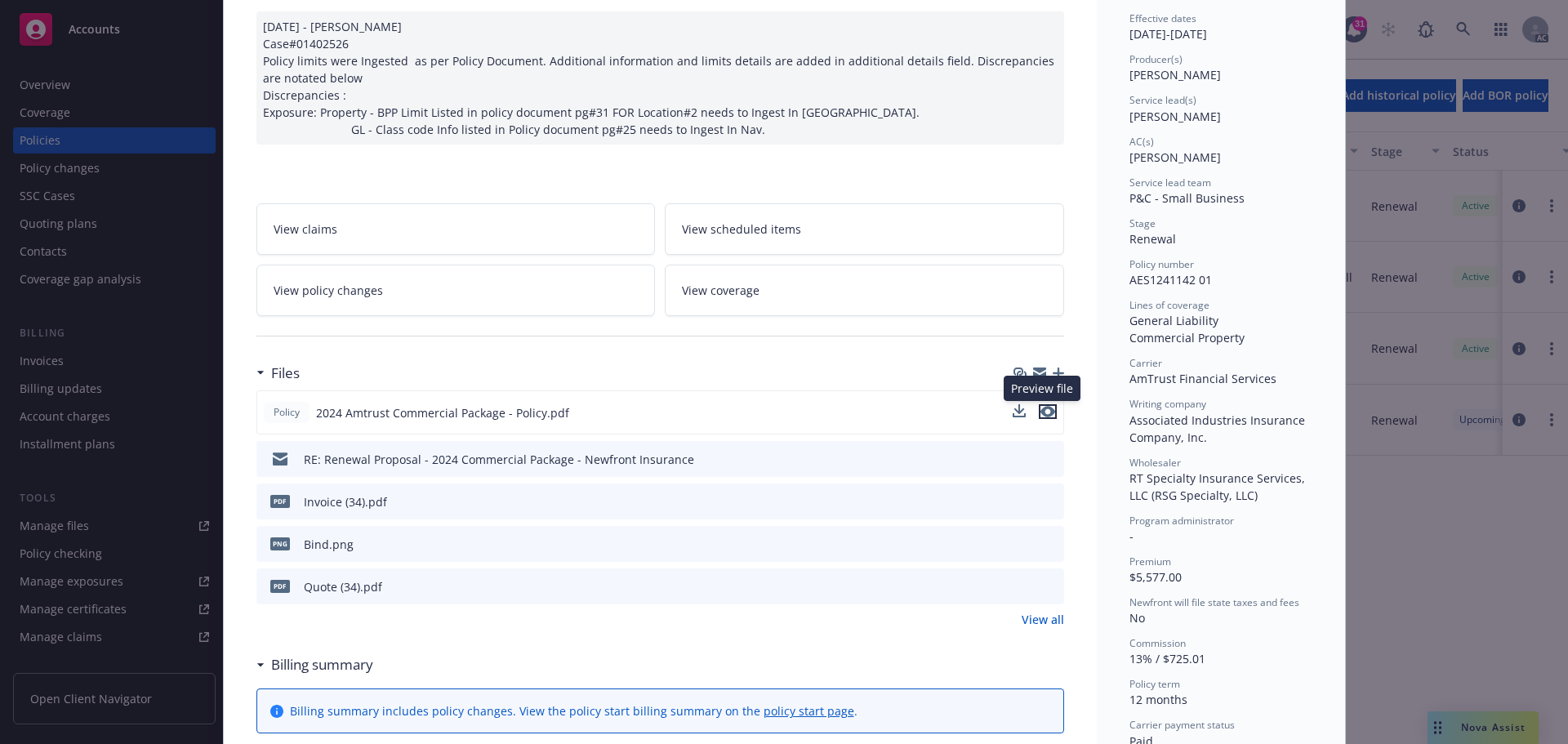
click at [1042, 413] on icon "preview file" at bounding box center [1048, 412] width 14 height 12
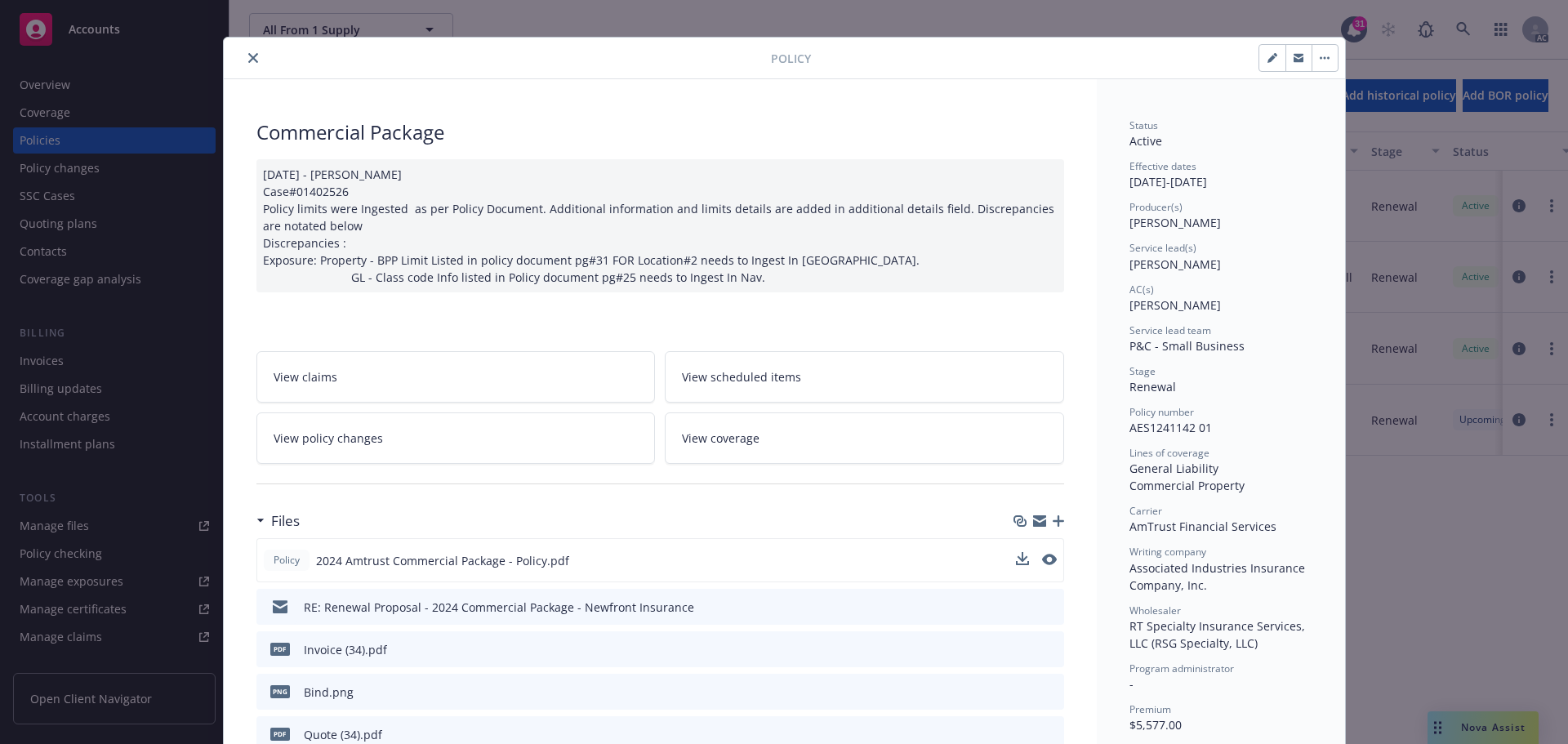
scroll to position [0, 0]
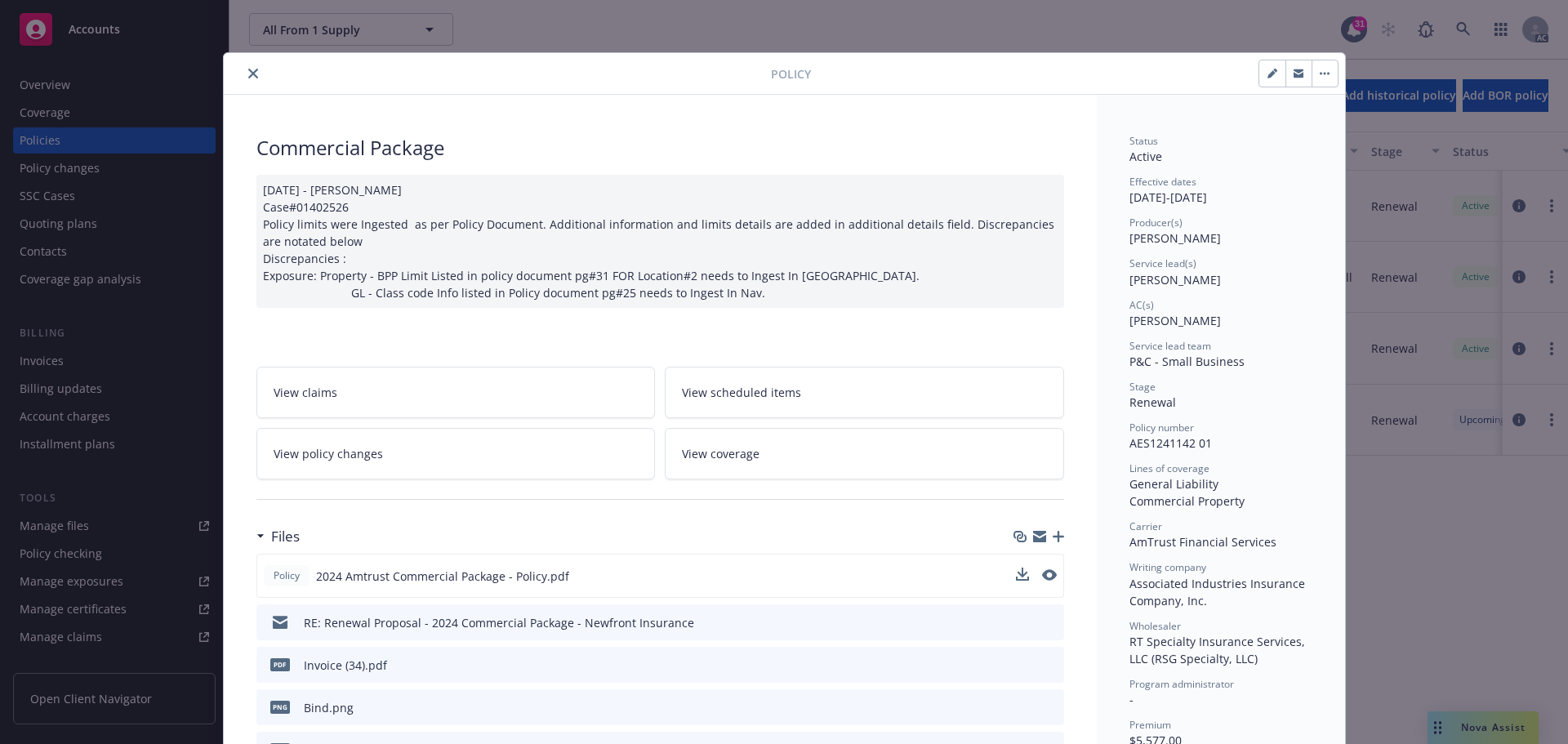
click at [393, 466] on link "View policy changes" at bounding box center [456, 454] width 399 height 52
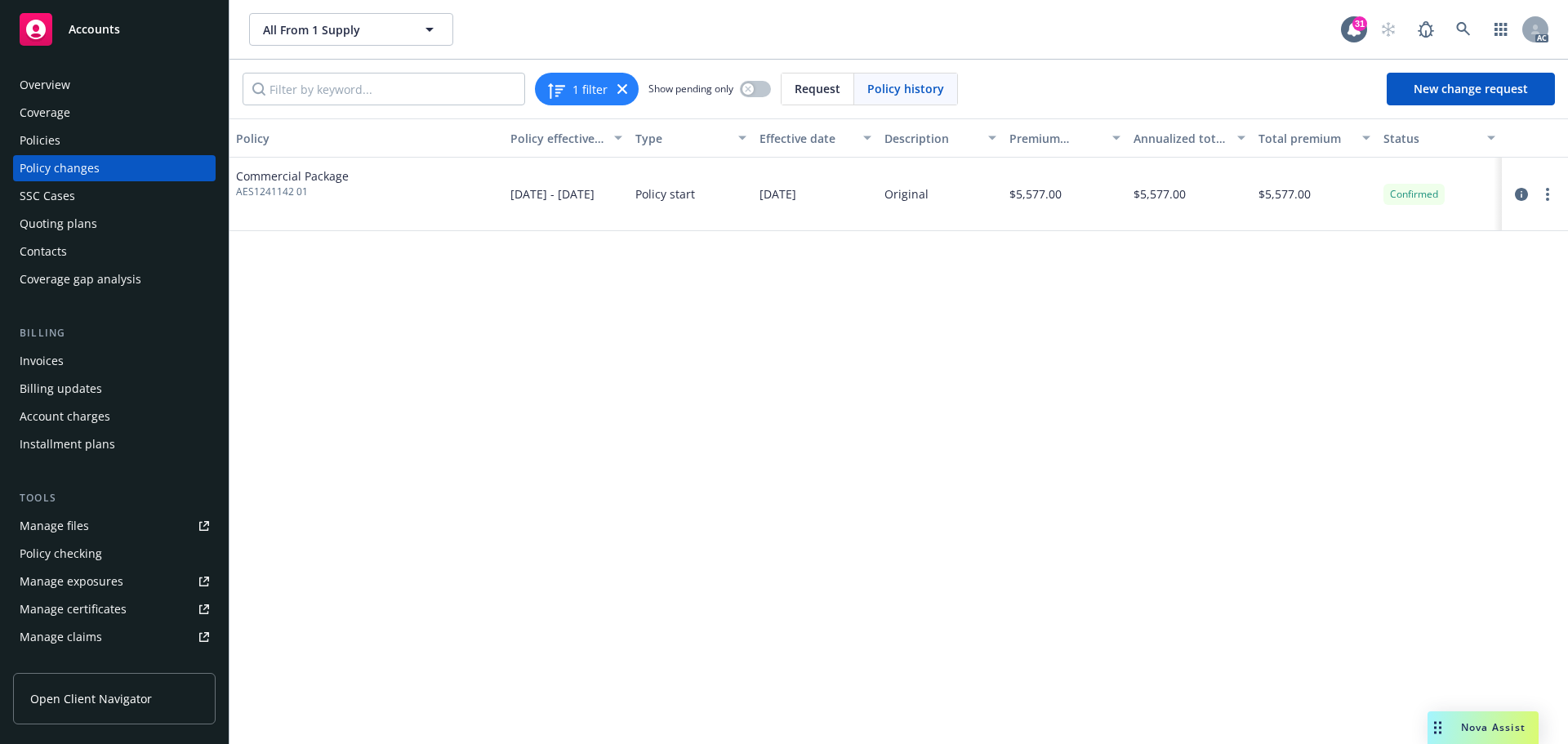
click at [52, 141] on div "Policies" at bounding box center [40, 141] width 41 height 26
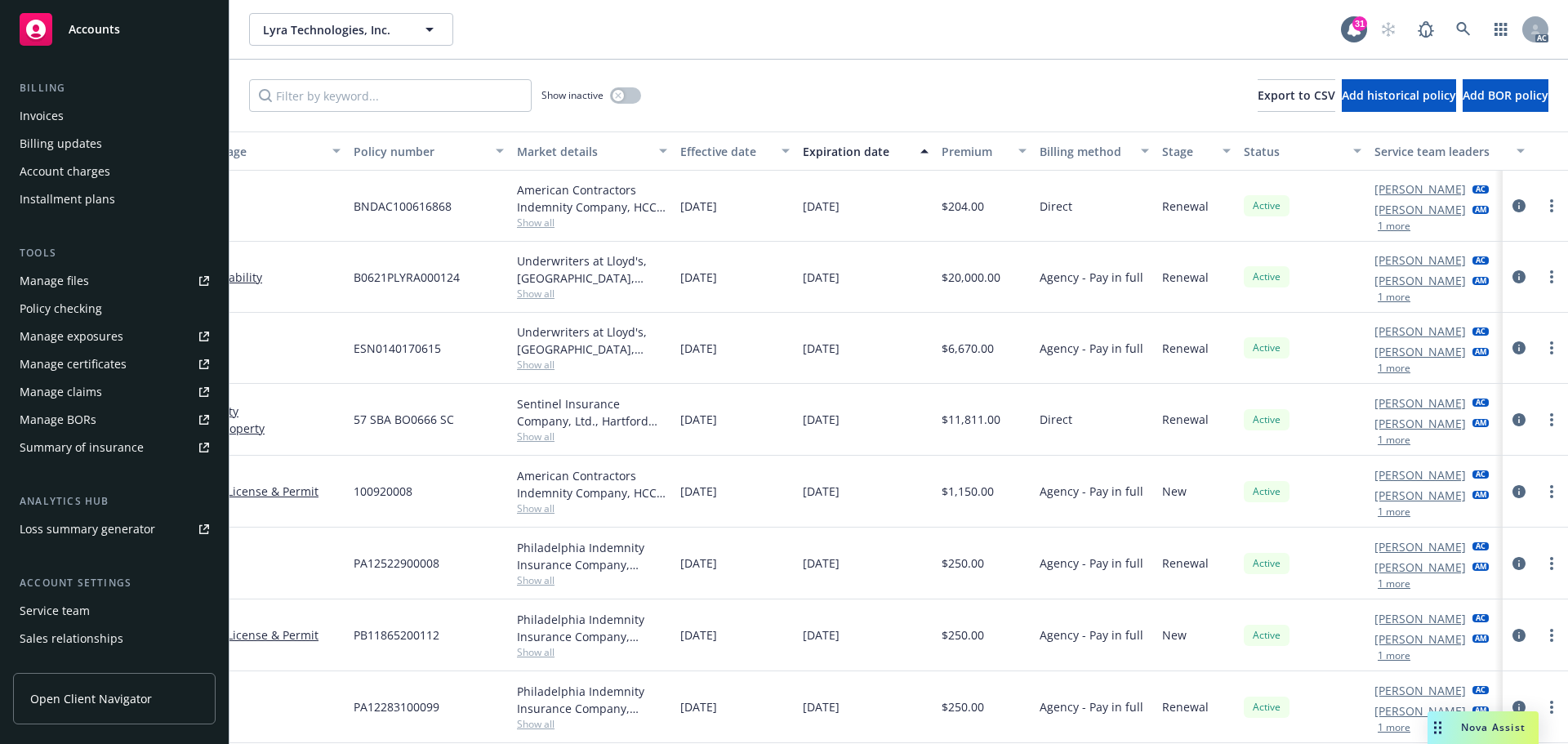
scroll to position [0, 250]
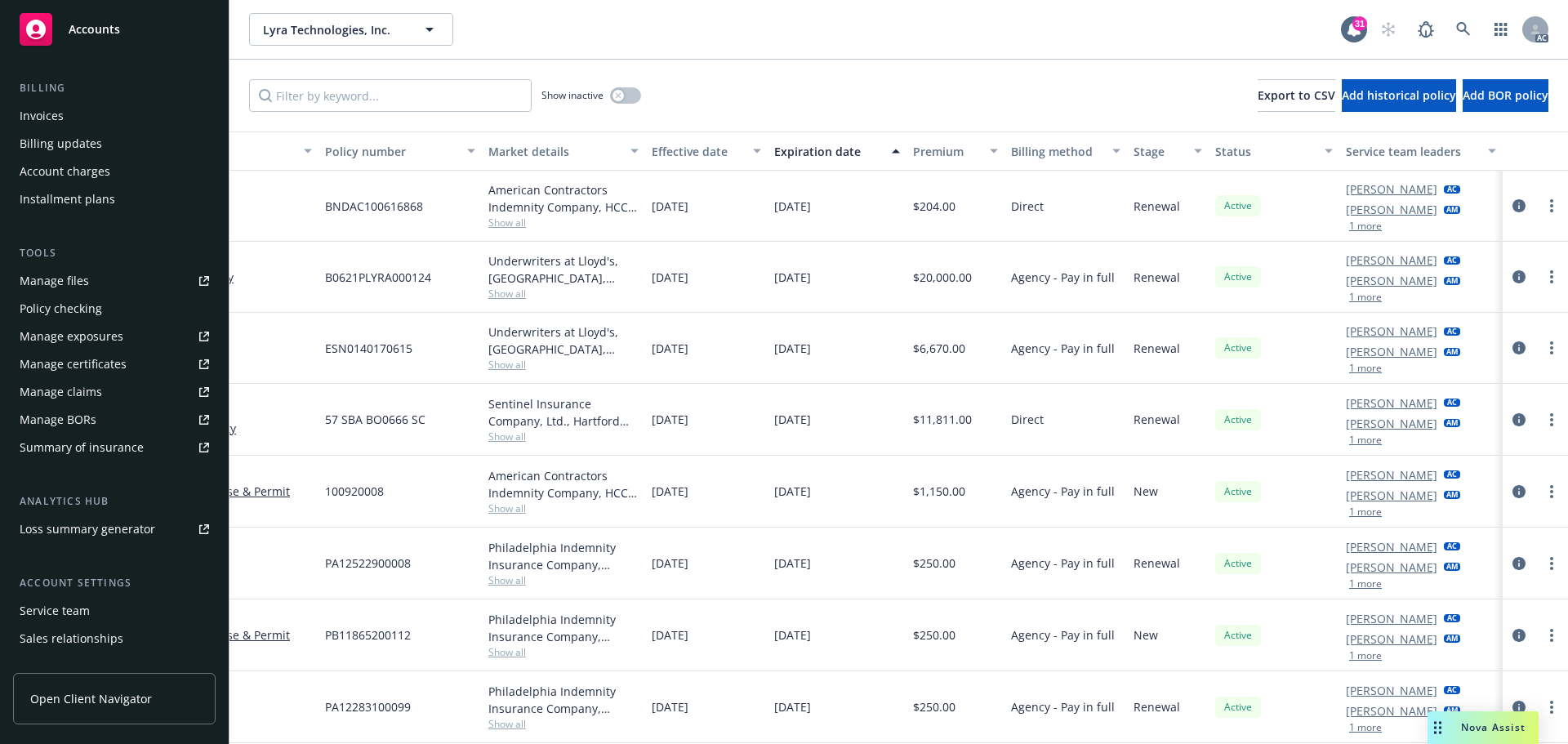
click at [1354, 224] on button "1 more" at bounding box center [1366, 227] width 33 height 10
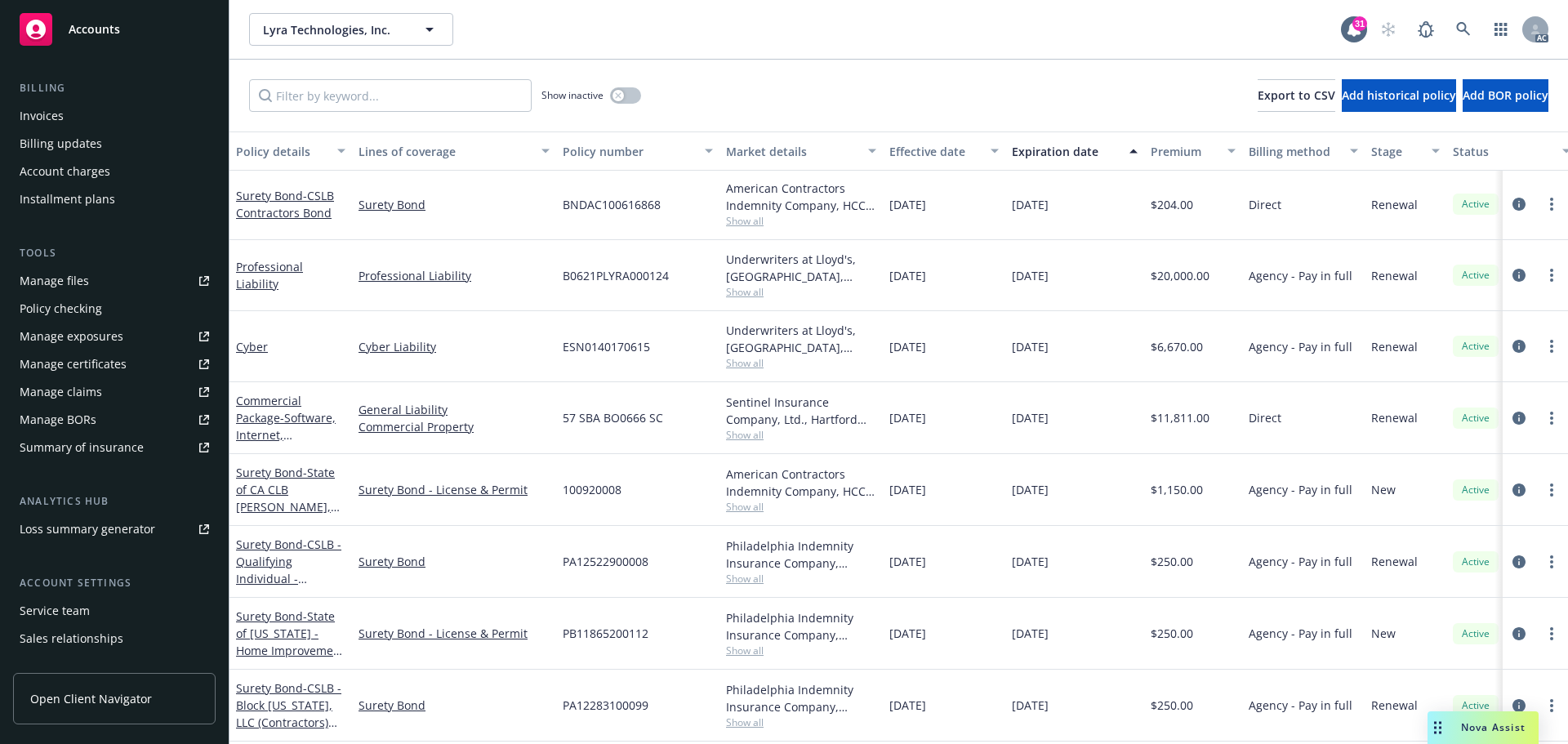
scroll to position [0, 0]
click at [1258, 96] on span "Export to CSV" at bounding box center [1297, 95] width 78 height 15
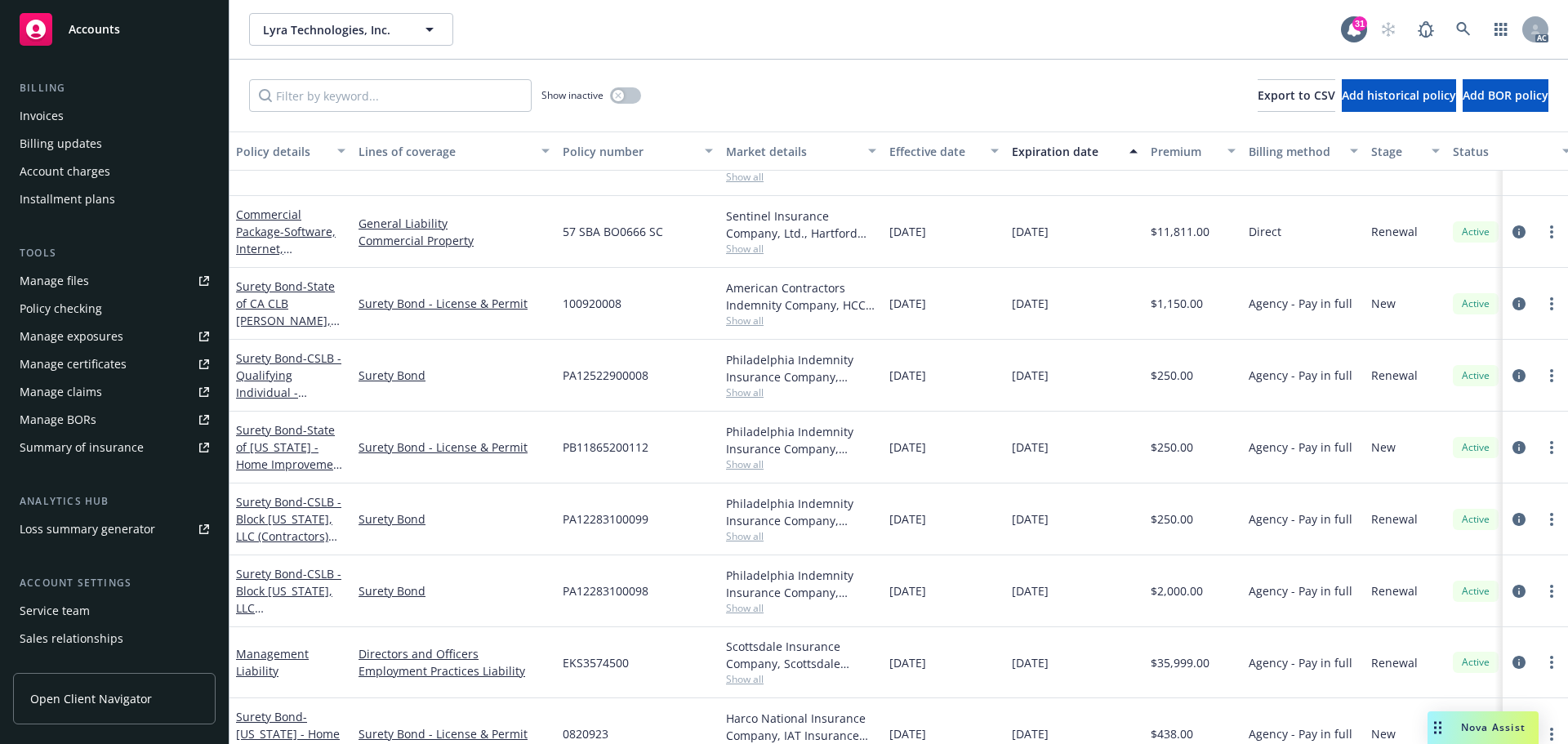
scroll to position [101, 0]
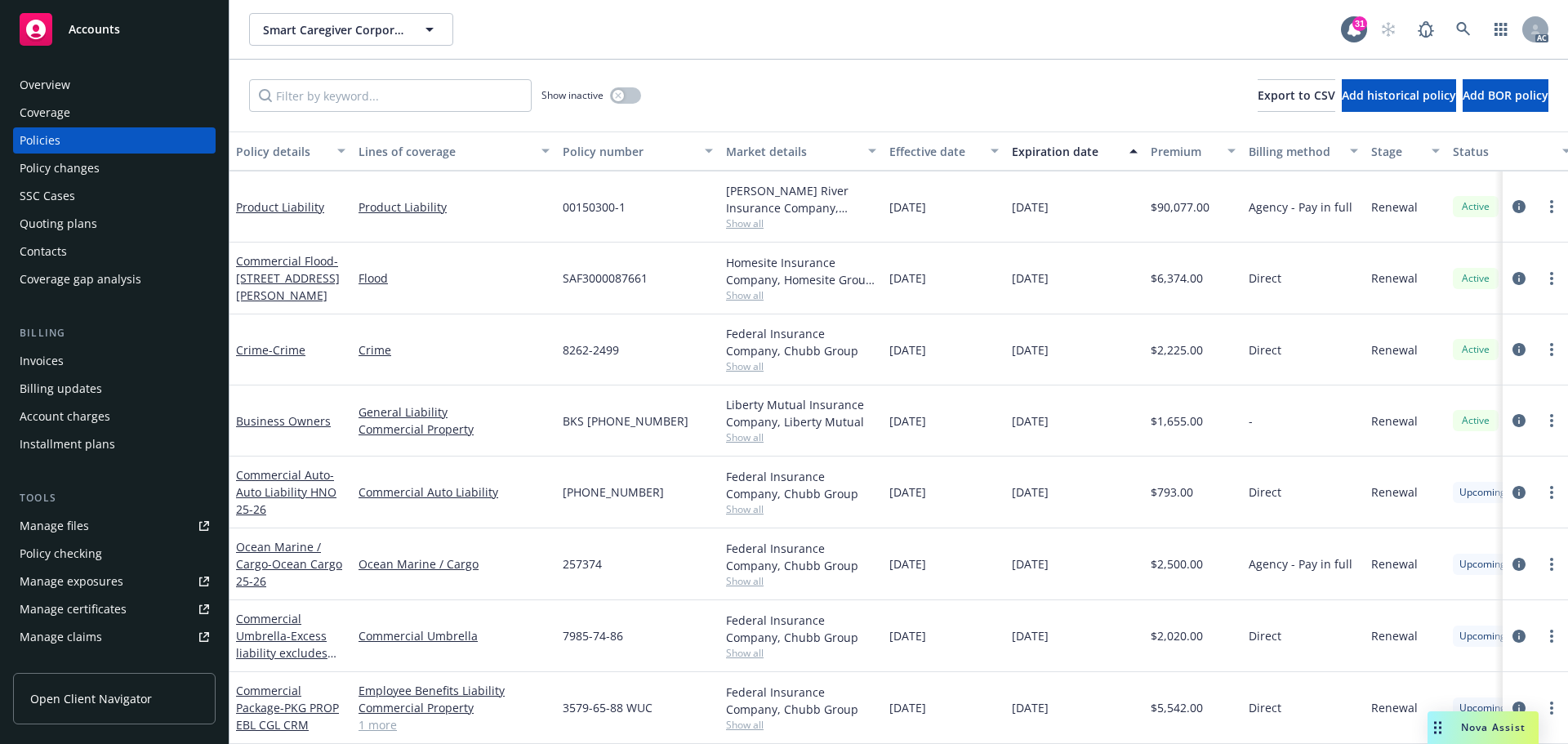
scroll to position [328, 0]
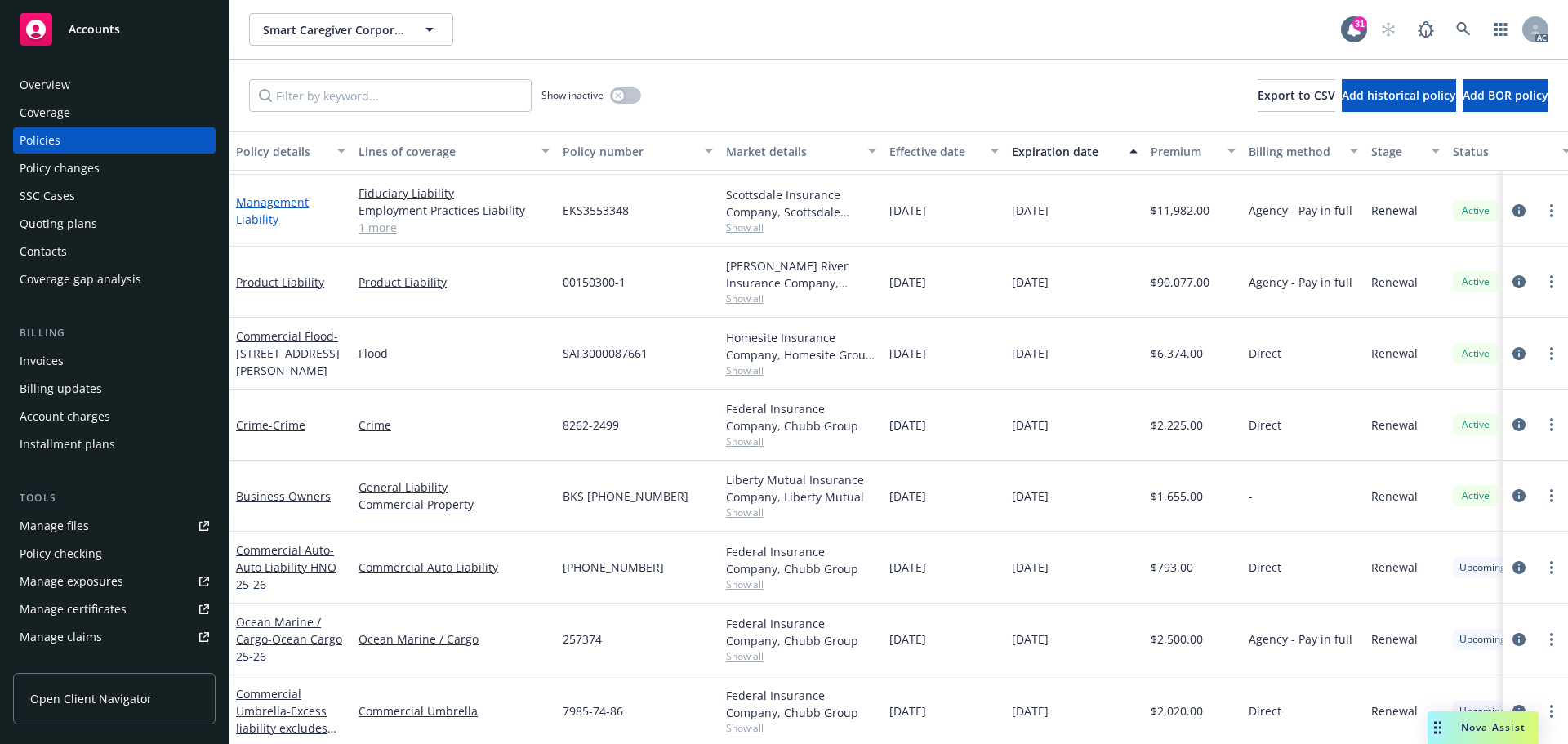
click at [264, 208] on link "Management Liability" at bounding box center [272, 211] width 73 height 33
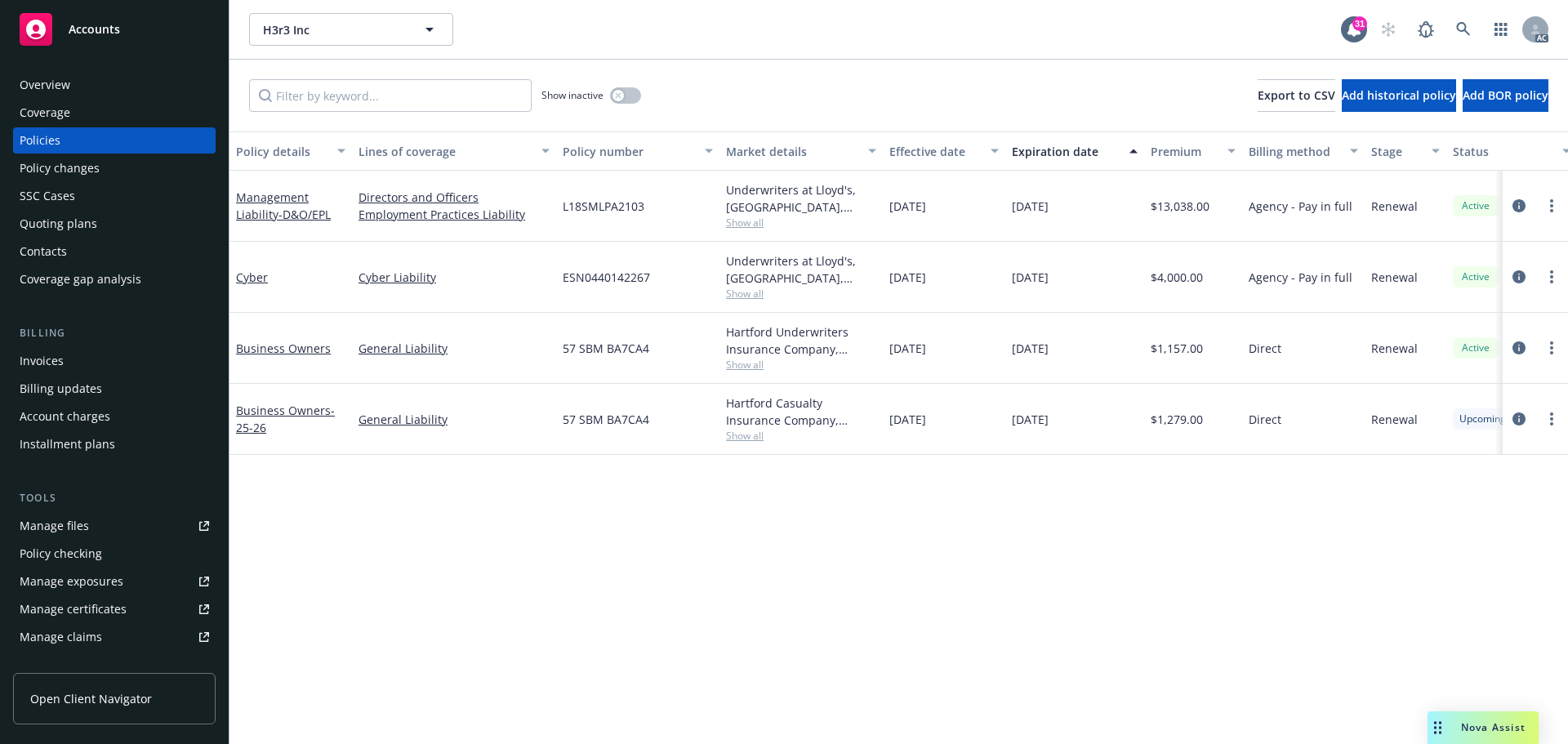
click at [102, 78] on div "Overview" at bounding box center [114, 85] width 190 height 26
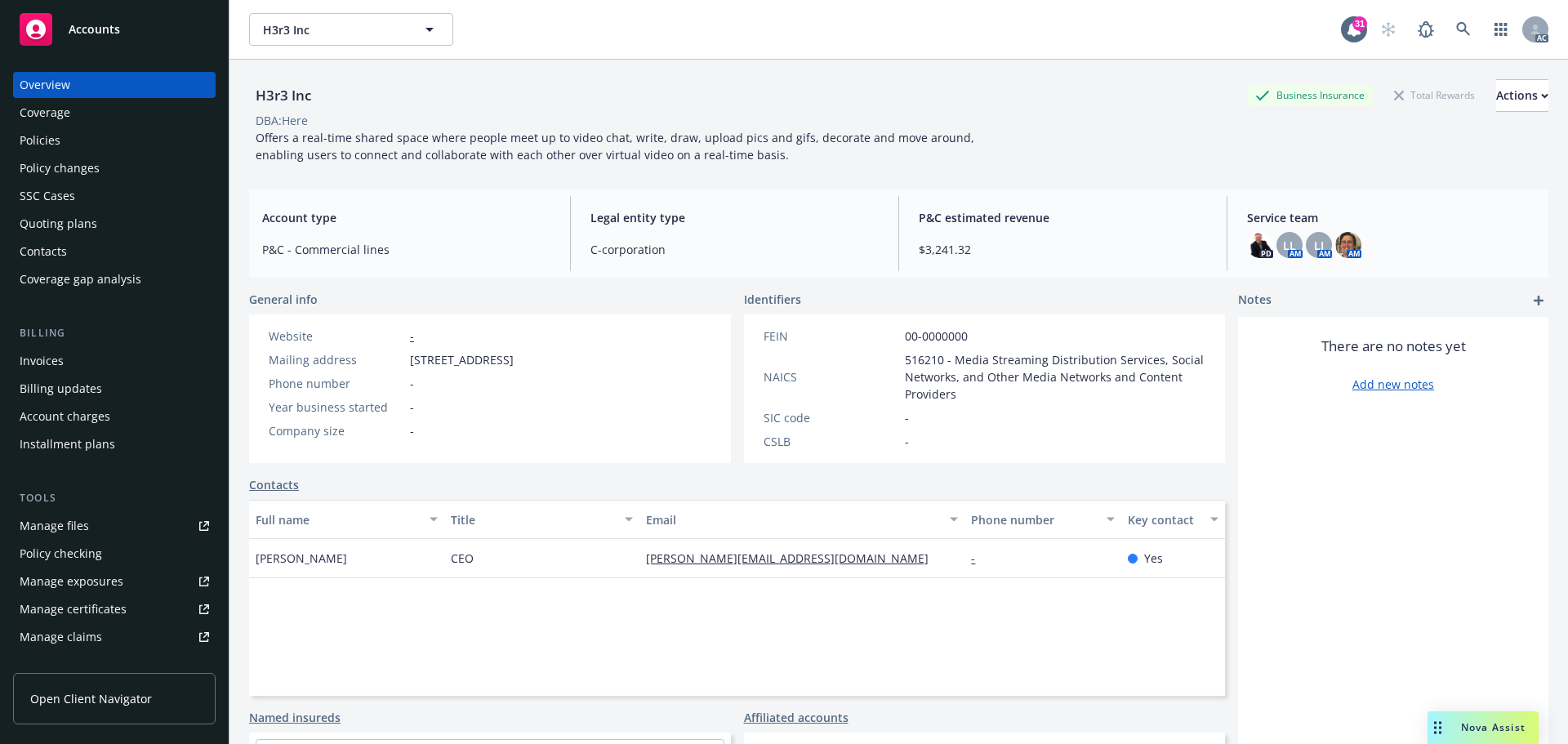
click at [117, 137] on div "Policies" at bounding box center [114, 141] width 190 height 26
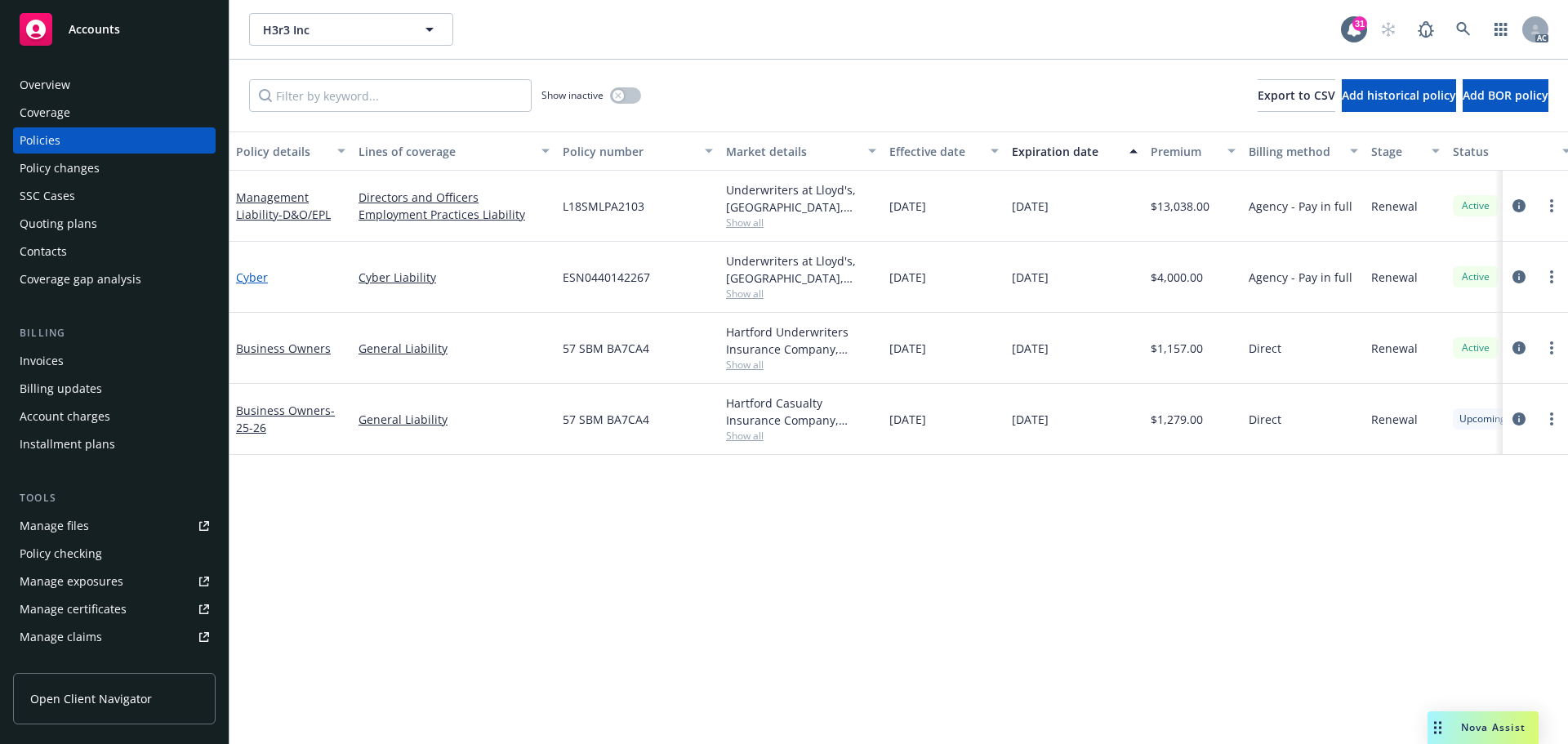
click at [261, 279] on link "Cyber" at bounding box center [252, 278] width 32 height 15
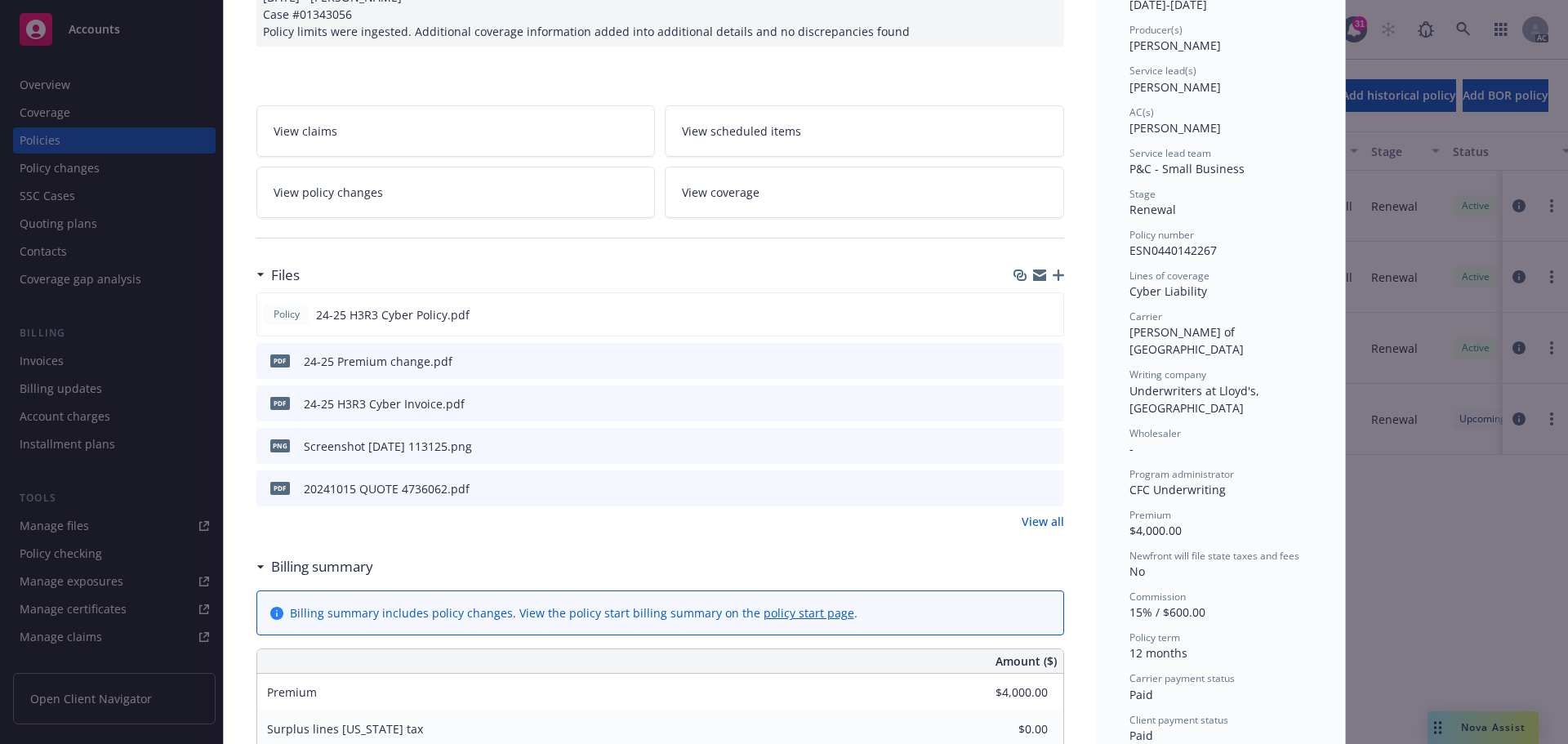
scroll to position [163, 0]
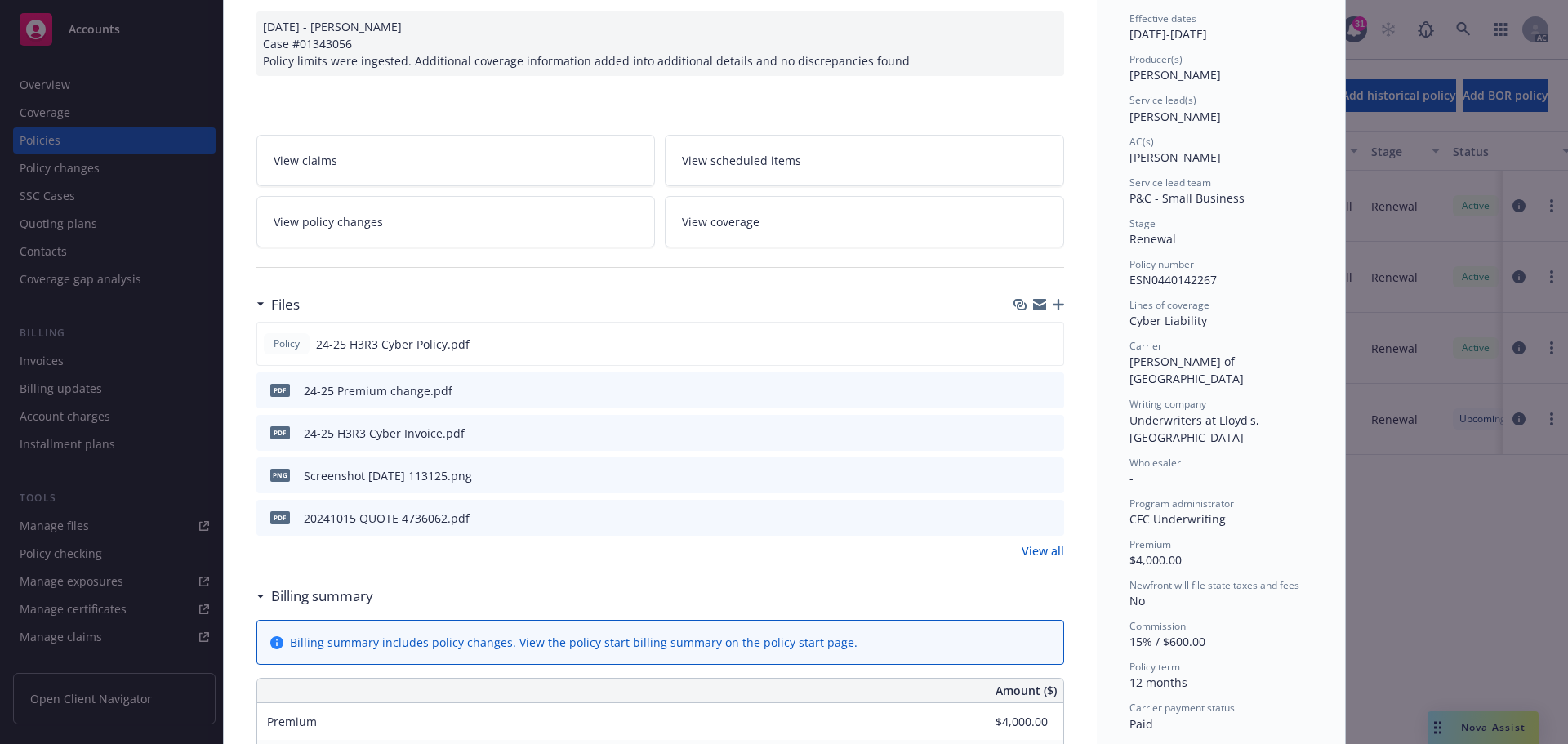
click at [424, 225] on link "View policy changes" at bounding box center [456, 222] width 399 height 52
